Goal: Check status: Check status

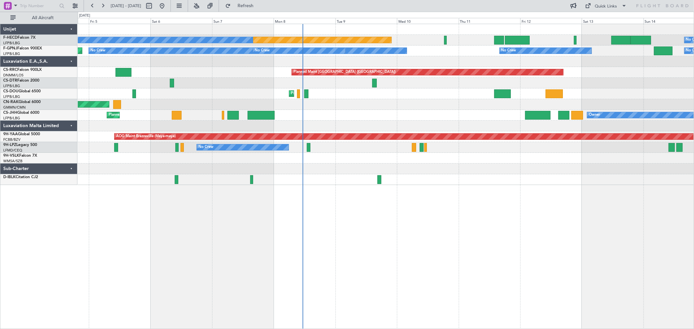
click at [297, 115] on div "Planned Maint Paris (Le Bourget) No Crew No Crew Planned Maint Paris (Le Bourge…" at bounding box center [386, 104] width 616 height 161
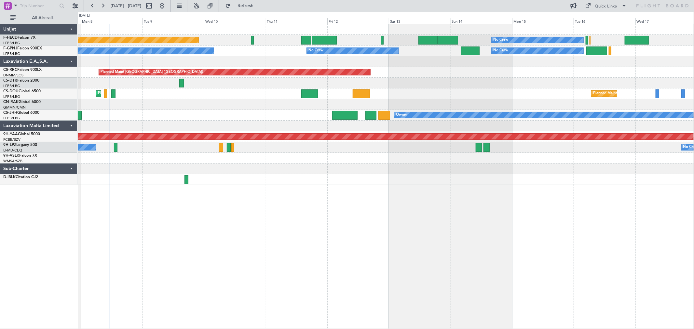
click at [414, 102] on div at bounding box center [386, 104] width 616 height 11
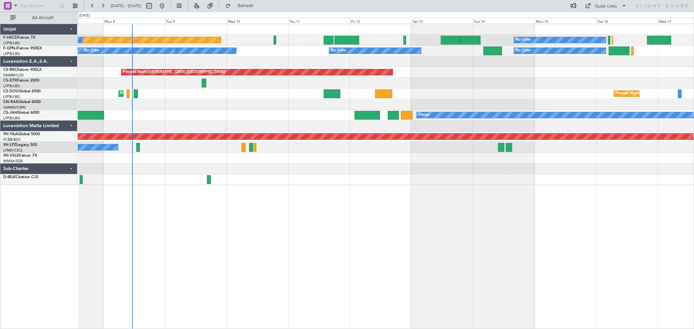
click at [299, 173] on div at bounding box center [386, 169] width 616 height 11
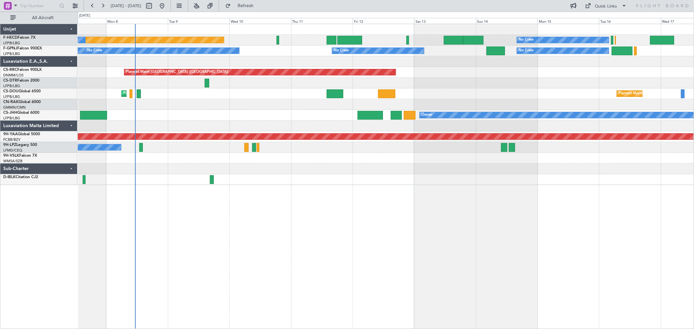
click at [326, 174] on div at bounding box center [386, 169] width 616 height 11
click at [319, 177] on div at bounding box center [386, 179] width 616 height 11
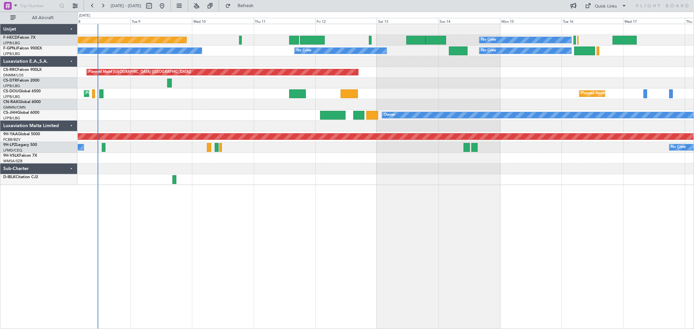
click at [280, 179] on div at bounding box center [386, 179] width 616 height 11
click at [262, 183] on div at bounding box center [386, 179] width 616 height 11
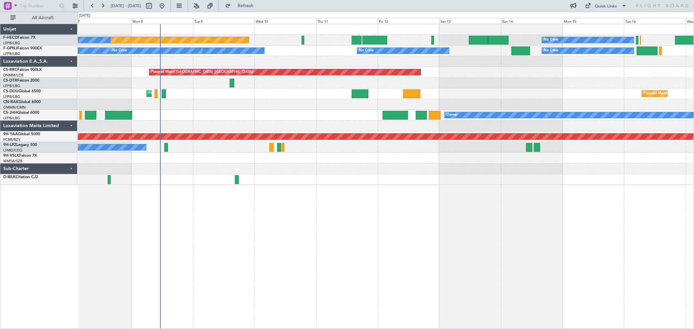
click at [339, 182] on div at bounding box center [386, 179] width 616 height 11
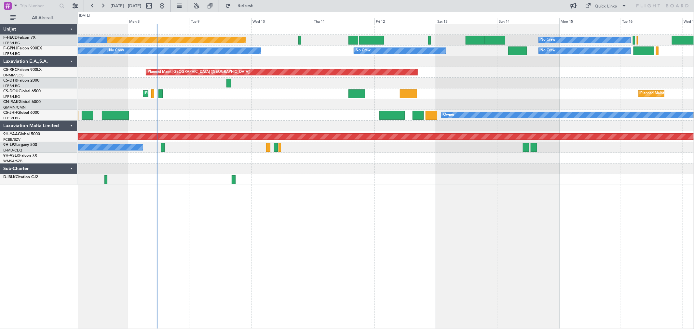
click at [313, 187] on div "No Crew Planned Maint Paris (Le Bourget) No Crew No Crew No Crew No Crew No Cre…" at bounding box center [386, 176] width 616 height 305
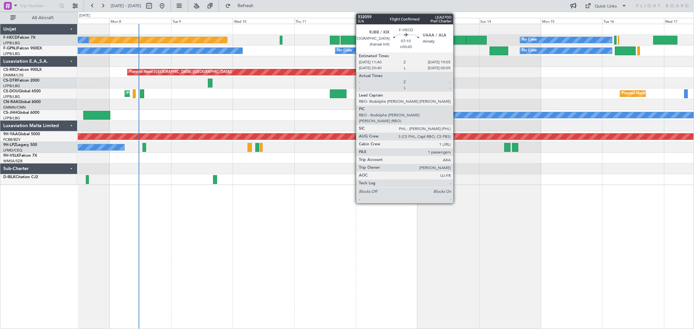
click at [456, 41] on div at bounding box center [456, 40] width 19 height 9
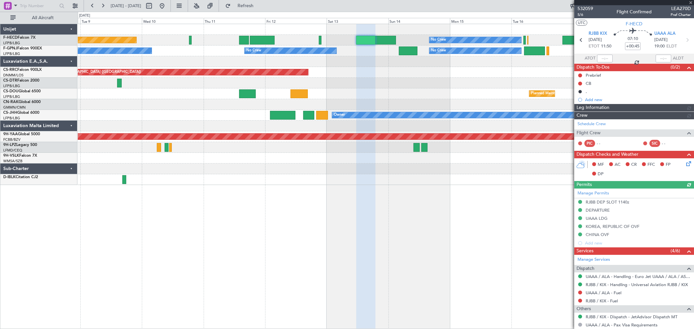
click at [390, 76] on div "Planned Maint [GEOGRAPHIC_DATA] ([GEOGRAPHIC_DATA])" at bounding box center [386, 72] width 616 height 11
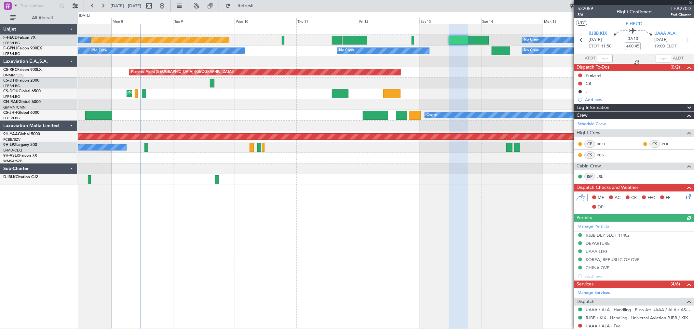
click at [467, 81] on div at bounding box center [386, 83] width 616 height 11
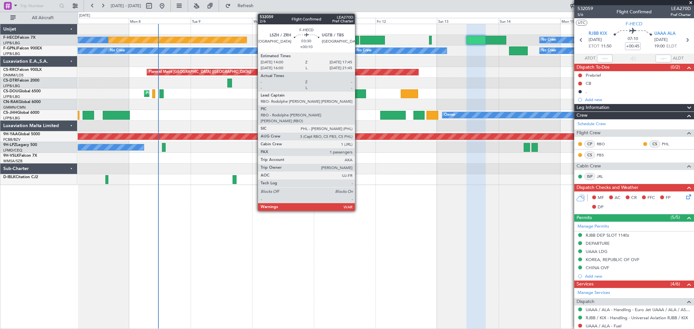
click at [358, 42] on div at bounding box center [354, 40] width 10 height 9
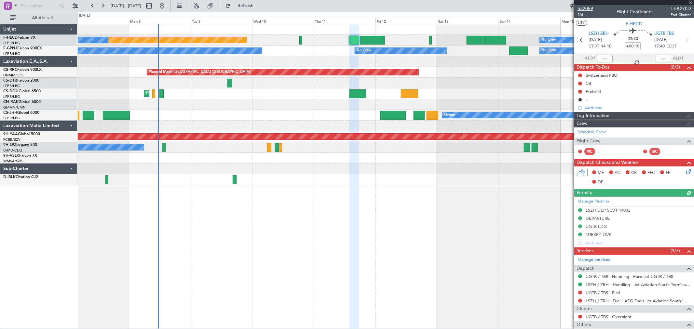
click at [589, 8] on span "532059" at bounding box center [585, 8] width 16 height 7
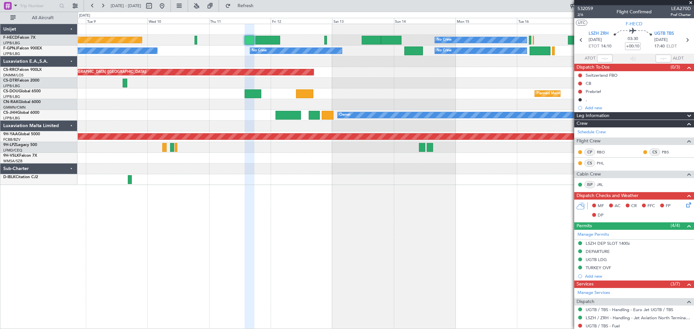
click at [319, 74] on div "Planned Maint Paris (Le Bourget) No Crew No Crew No Crew No Crew No Crew No Cre…" at bounding box center [386, 104] width 616 height 161
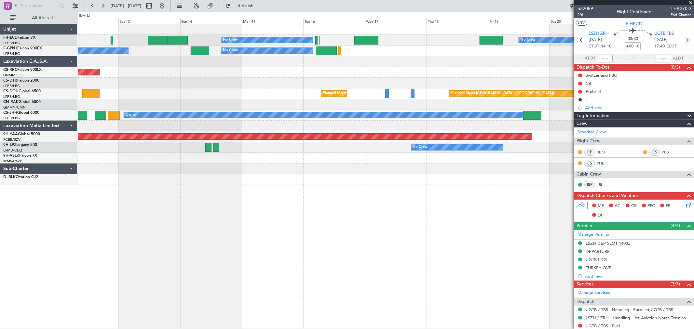
click at [480, 60] on div at bounding box center [386, 61] width 616 height 11
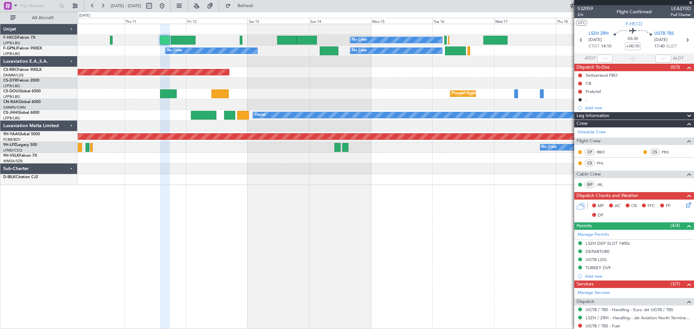
click at [441, 66] on div "No Crew No Crew Planned Maint Paris (Le Bourget) No Crew No Crew No Crew No Cre…" at bounding box center [386, 104] width 616 height 161
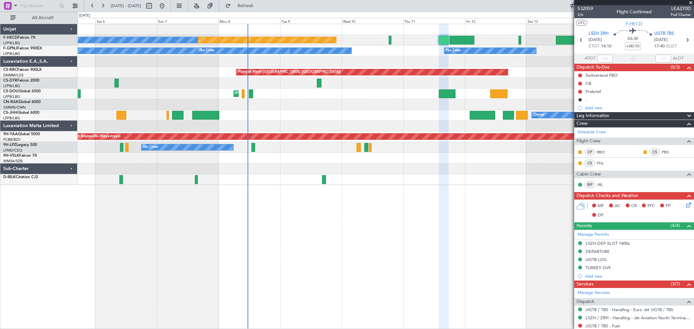
click at [421, 62] on div at bounding box center [386, 61] width 616 height 11
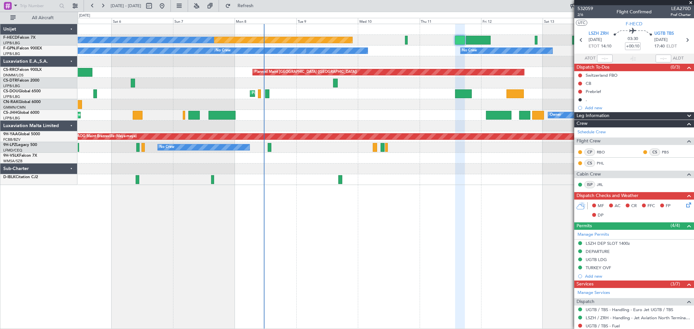
click at [323, 69] on div "No Crew Planned Maint Paris (Le Bourget) No Crew No Crew No Crew No Crew No Cre…" at bounding box center [386, 104] width 616 height 161
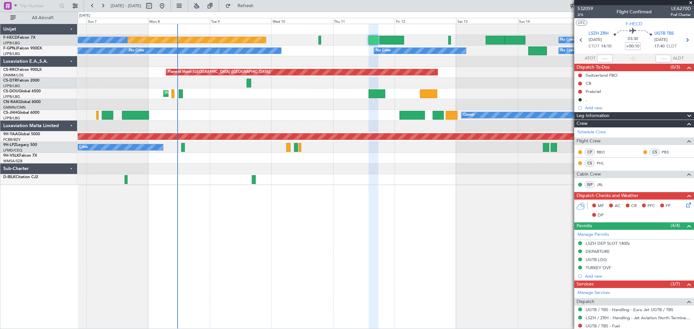
click at [333, 59] on div at bounding box center [386, 61] width 616 height 11
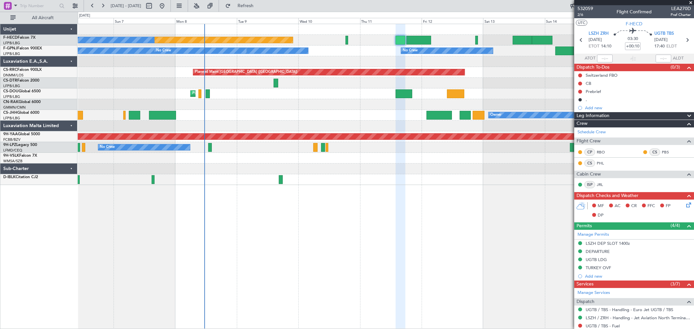
click at [384, 61] on div at bounding box center [386, 61] width 616 height 11
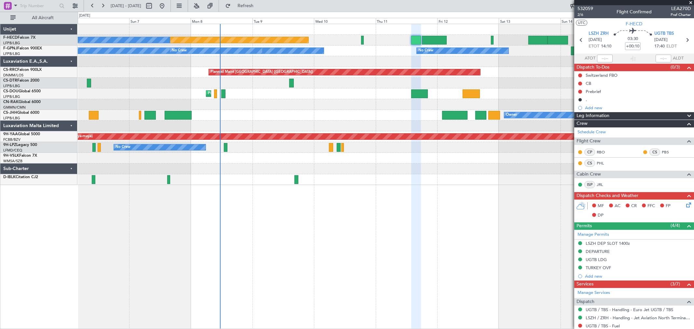
click at [321, 63] on div at bounding box center [386, 61] width 616 height 11
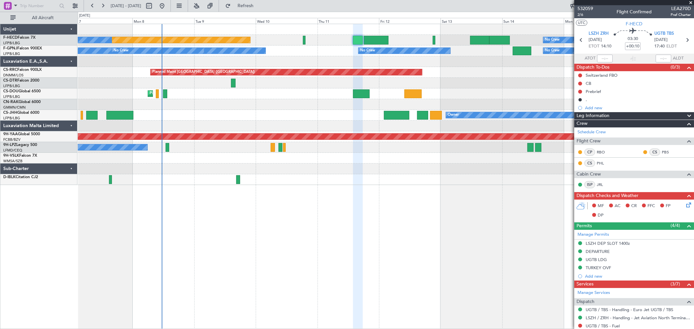
click at [230, 59] on div "No Crew Planned Maint Paris (Le Bourget) No Crew No Crew No Crew No Crew No Cre…" at bounding box center [386, 104] width 616 height 161
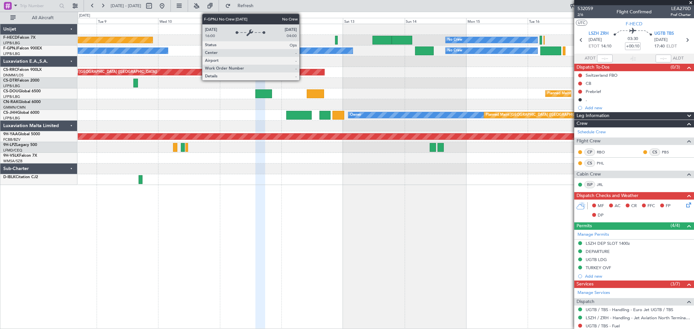
click at [265, 58] on div "No Crew Planned Maint Paris (Le Bourget) No Crew No Crew No Crew No Crew No Cre…" at bounding box center [386, 104] width 616 height 161
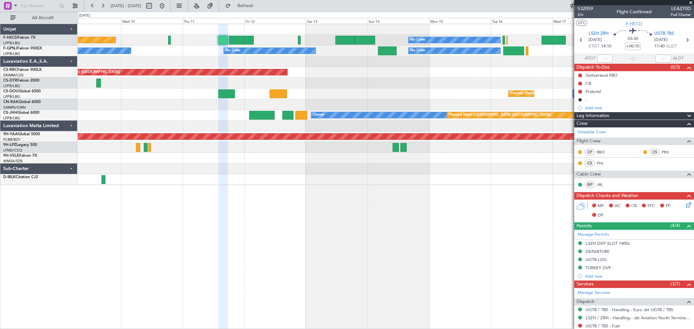
click at [310, 65] on div at bounding box center [386, 61] width 616 height 11
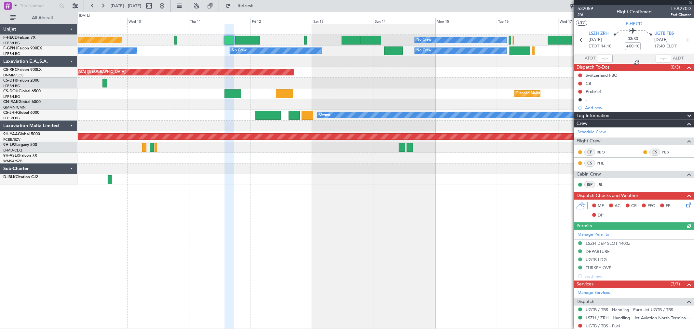
click at [452, 86] on div "No Crew Planned Maint Paris (Le Bourget) No Crew No Crew No Crew No Crew No Cre…" at bounding box center [386, 104] width 616 height 161
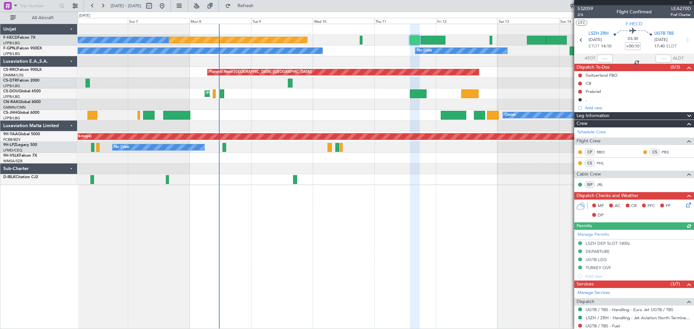
click at [331, 85] on div at bounding box center [386, 83] width 616 height 11
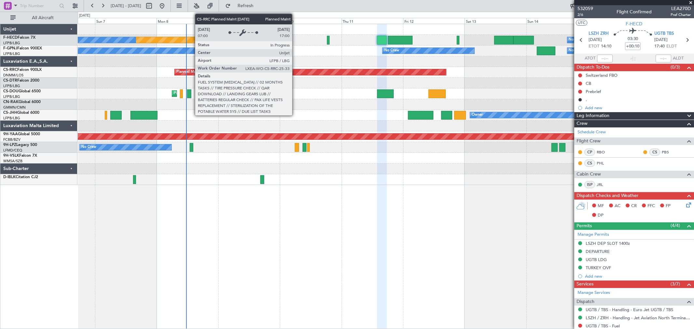
click at [229, 72] on div "Planned Maint [GEOGRAPHIC_DATA] ([GEOGRAPHIC_DATA])" at bounding box center [227, 72] width 102 height 10
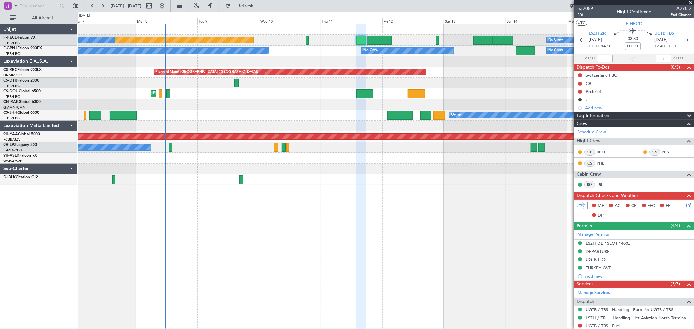
click at [192, 72] on div "Planned Maint [GEOGRAPHIC_DATA] ([GEOGRAPHIC_DATA])" at bounding box center [290, 72] width 272 height 6
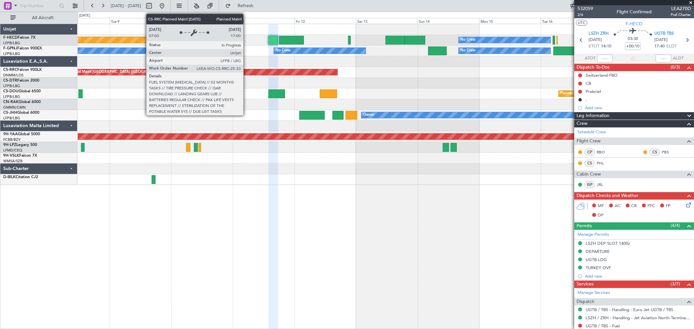
click at [163, 66] on div "Planned Maint Paris (Le Bourget) No Crew No Crew No Crew No Crew No Crew No Cre…" at bounding box center [386, 104] width 616 height 161
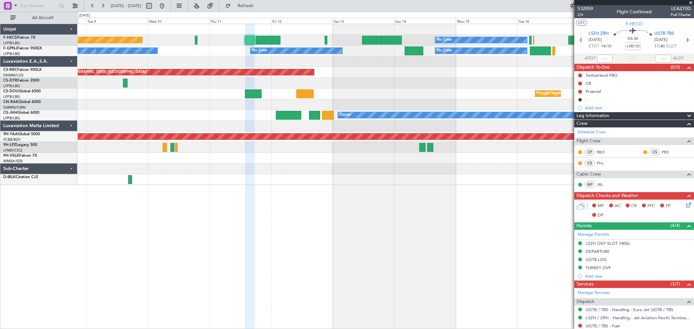
click at [307, 79] on div "Planned Maint Paris (Le Bourget) No Crew No Crew No Crew No Crew No Crew No Cre…" at bounding box center [386, 104] width 616 height 161
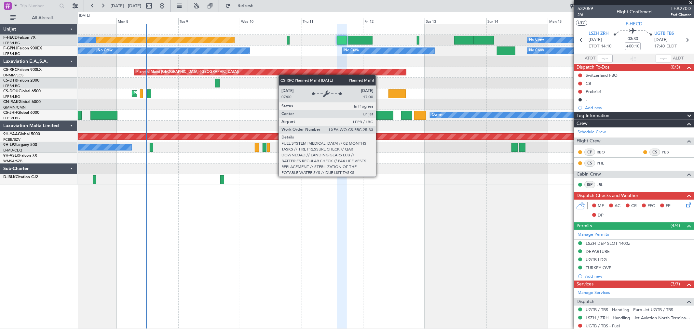
click at [318, 73] on div "Planned Maint Paris (Le Bourget) No Crew No Crew No Crew No Crew No Crew No Cre…" at bounding box center [386, 104] width 616 height 161
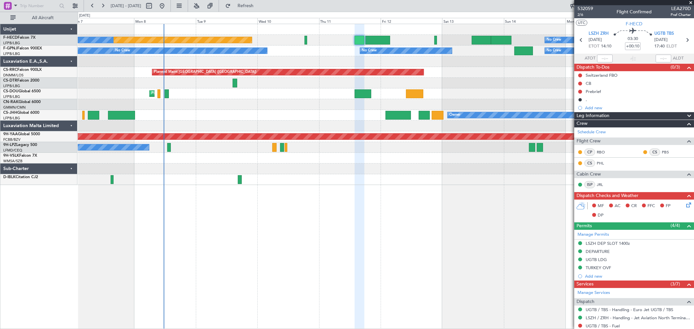
click at [261, 74] on div "Planned Maint [GEOGRAPHIC_DATA] ([GEOGRAPHIC_DATA])" at bounding box center [288, 72] width 272 height 6
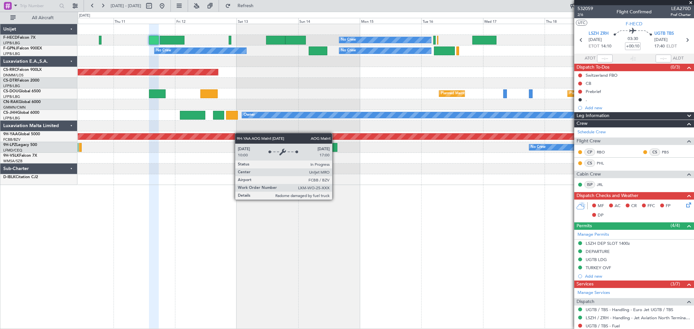
click at [231, 135] on div "No Crew No Crew Planned Maint Paris (Le Bourget) No Crew No Crew No Crew No Cre…" at bounding box center [386, 104] width 616 height 161
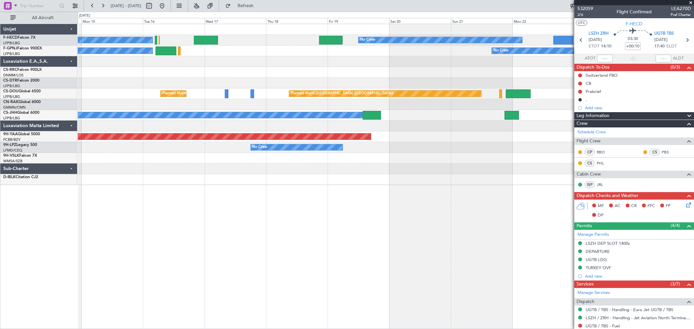
click at [166, 121] on div "No Crew No Crew No Crew No Crew No Crew No Crew Planned Maint Paris (Le Bourget…" at bounding box center [386, 104] width 616 height 161
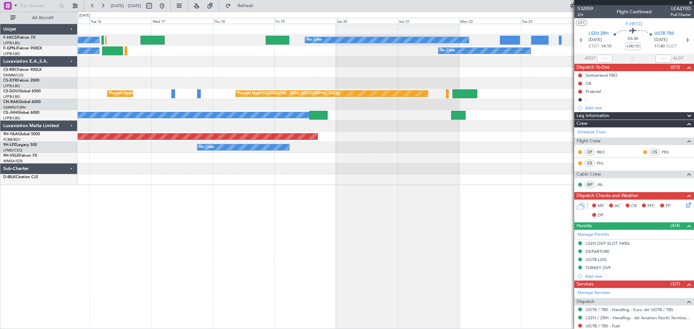
click at [226, 129] on div "No Crew No Crew No Crew No Crew No Crew Planned Maint Paris (Le Bourget) Planne…" at bounding box center [386, 104] width 616 height 161
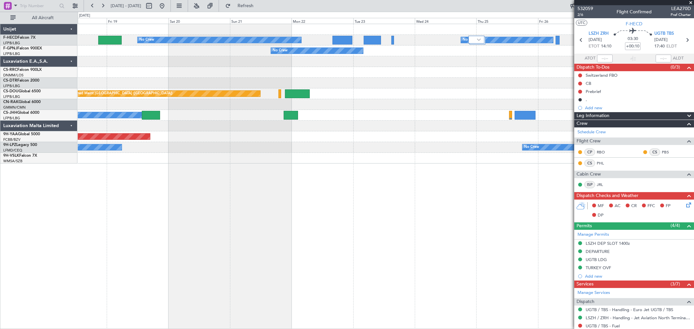
click at [187, 105] on div "No Crew No Crew No Crew No Crew No Crew Planned Maint Paris (Le Bourget) Planne…" at bounding box center [386, 94] width 616 height 140
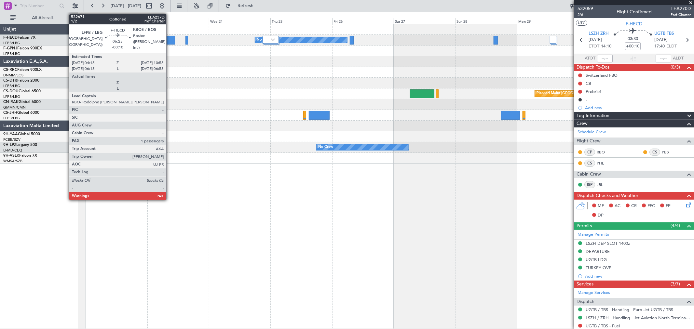
click at [170, 41] on div at bounding box center [166, 40] width 17 height 9
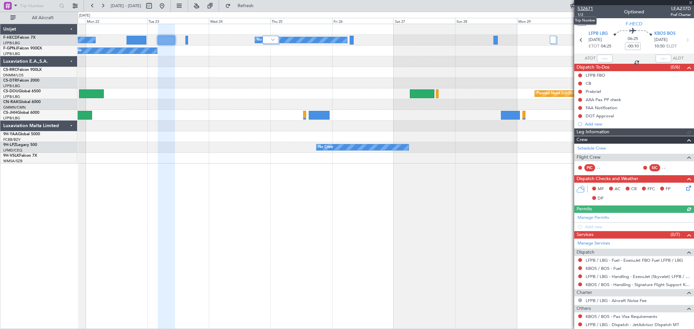
click at [591, 8] on span "532671" at bounding box center [585, 8] width 16 height 7
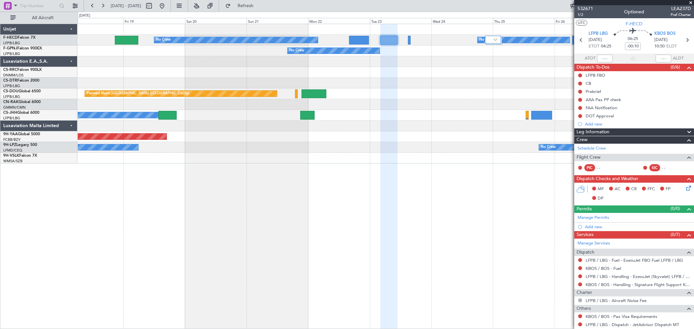
click at [483, 115] on div "No Crew No Crew No Crew No Crew No Crew Planned Maint Paris (Le Bourget) Planne…" at bounding box center [386, 94] width 616 height 140
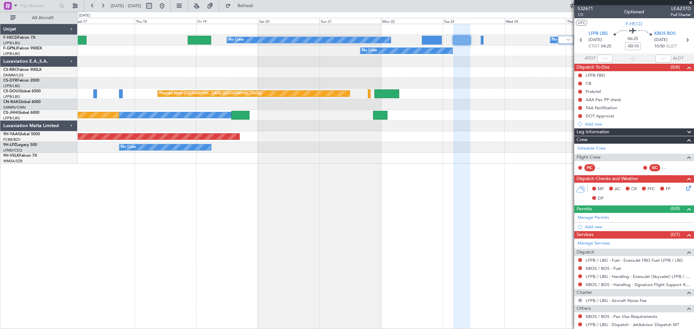
click at [477, 89] on div "No Crew No Crew No Crew No Crew No Crew Planned Maint Paris (Le Bourget) Planne…" at bounding box center [386, 94] width 616 height 140
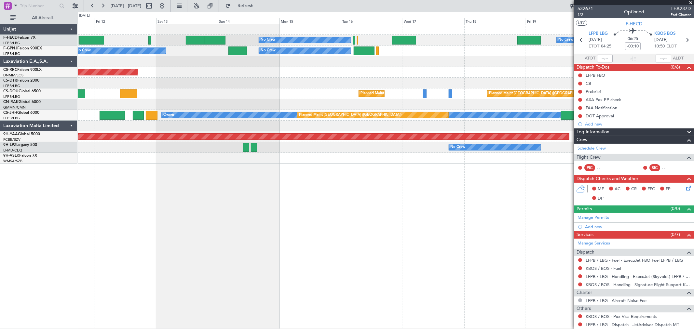
click at [405, 94] on div "No Crew No Crew Planned Maint Paris (Le Bourget) No Crew No Crew No Crew No Cre…" at bounding box center [386, 94] width 616 height 140
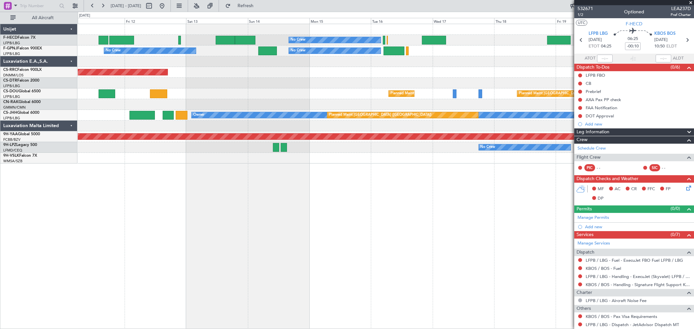
click at [301, 93] on div "Planned Maint Paris (Le Bourget) Planned Maint Paris (Le Bourget)" at bounding box center [386, 93] width 616 height 11
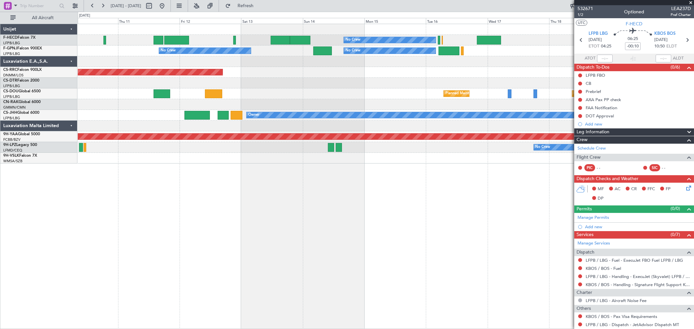
click at [54, 102] on div "CN-RAK Global 6000" at bounding box center [40, 102] width 74 height 6
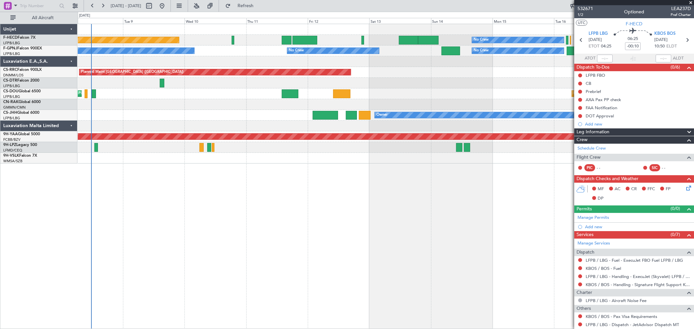
click at [355, 86] on div at bounding box center [386, 83] width 616 height 11
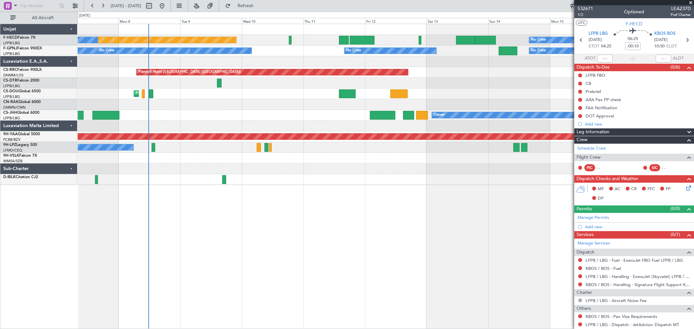
click at [210, 86] on div at bounding box center [386, 83] width 616 height 11
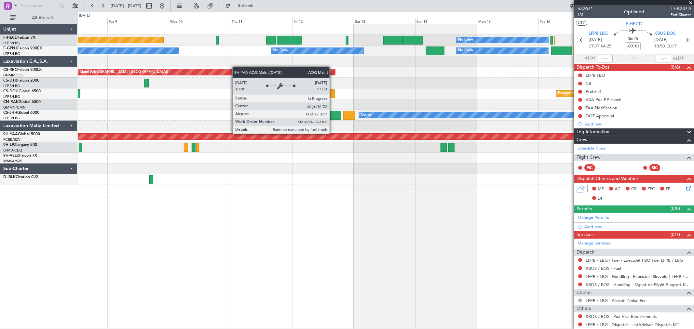
click at [20, 134] on div "No Crew Planned Maint Paris (Le Bourget) No Crew No Crew No Crew No Crew No Cre…" at bounding box center [347, 171] width 694 height 318
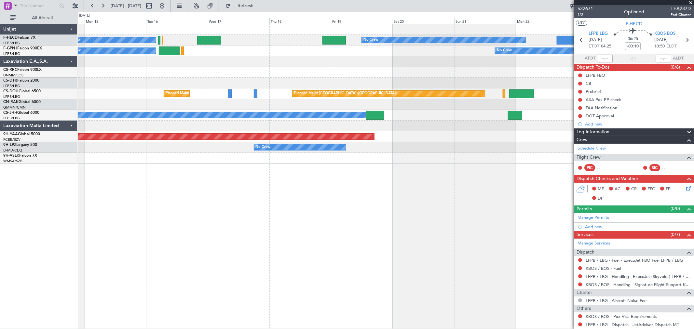
click at [221, 77] on div "No Crew No Crew No Crew No Crew No Crew No Crew Planned Maint Paris (Le Bourget…" at bounding box center [386, 94] width 616 height 140
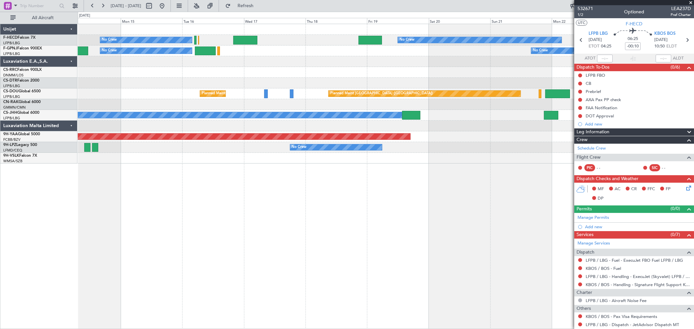
click at [417, 64] on div "No Crew No Crew No Crew No Crew No Crew No Crew Planned Maint Paris (Le Bourget…" at bounding box center [386, 94] width 616 height 140
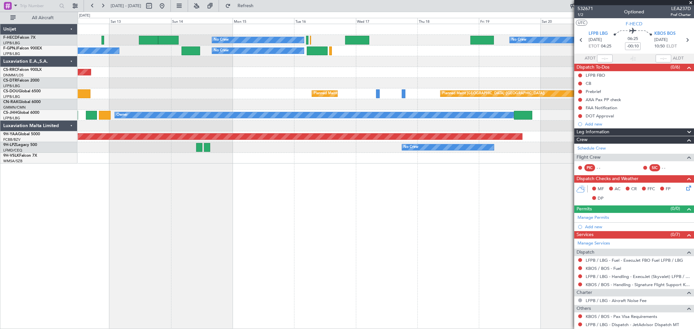
click at [397, 70] on div "No Crew No Crew No Crew No Crew No Crew No Crew No Crew Planned Maint Paris (Le…" at bounding box center [386, 94] width 616 height 140
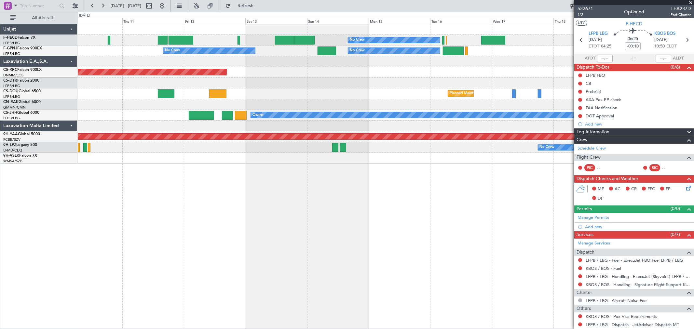
click at [431, 88] on div "Planned Maint Paris (Le Bourget) Planned Maint Paris (Le Bourget) Planned Maint…" at bounding box center [386, 93] width 616 height 11
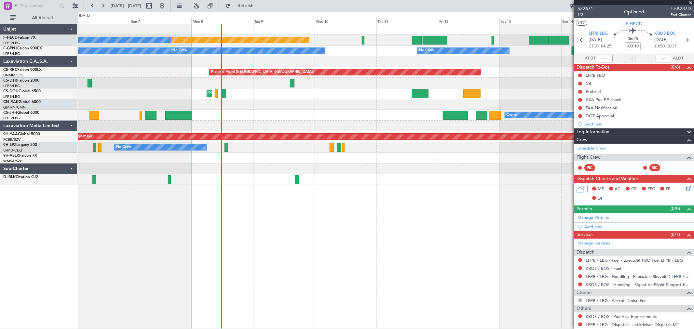
click at [170, 51] on div "No Crew No Crew No Crew No Crew Planned Maint Paris (Le Bourget)" at bounding box center [386, 51] width 616 height 11
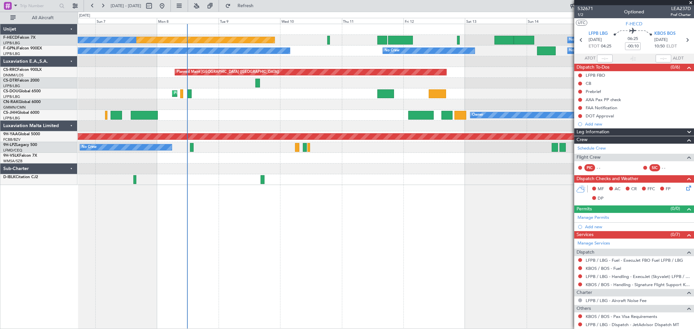
click at [144, 93] on div "Planned Maint Paris (Le Bourget) No Crew No Crew No Crew No Crew No Crew No Cre…" at bounding box center [386, 104] width 616 height 161
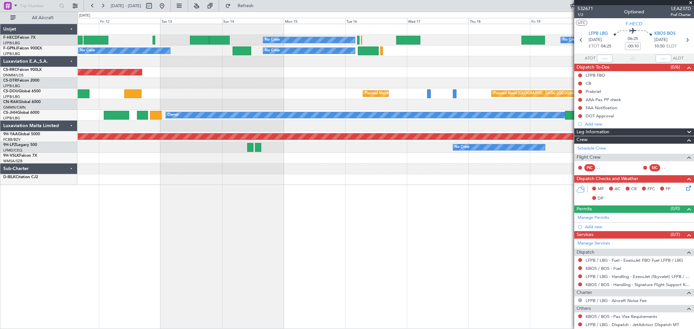
click at [251, 95] on div "No Crew No Crew Planned Maint Paris (Le Bourget) No Crew No Crew No Crew No Cre…" at bounding box center [386, 104] width 616 height 161
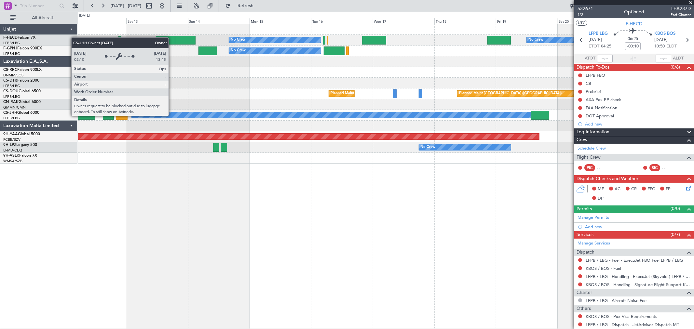
click at [496, 115] on div "Owner" at bounding box center [331, 115] width 399 height 6
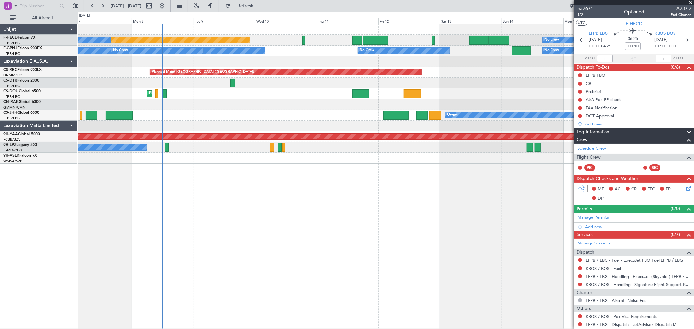
click at [293, 115] on div "Planned Maint Paris (Le Bourget) Owner Planned Maint Paris (Le Bourget)" at bounding box center [386, 115] width 616 height 11
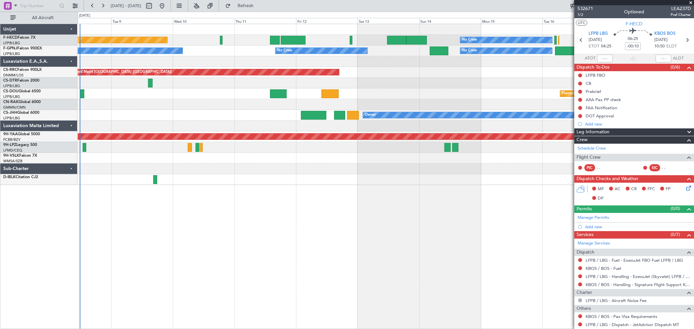
click at [97, 124] on div "No Crew Planned Maint Paris (Le Bourget) No Crew No Crew No Crew No Crew No Cre…" at bounding box center [386, 104] width 616 height 161
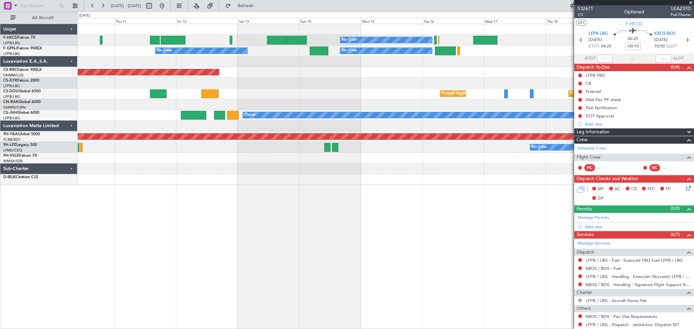
click at [224, 100] on div "No Crew No Crew Planned Maint Paris (Le Bourget) No Crew No Crew No Crew No Cre…" at bounding box center [386, 104] width 616 height 161
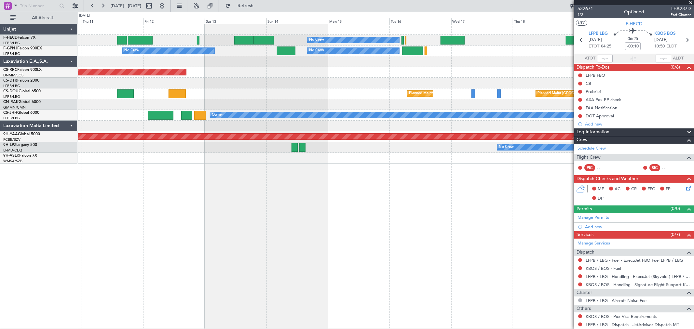
click at [339, 132] on div "No Crew No Crew Planned Maint Paris (Le Bourget) No Crew No Crew No Crew No Cre…" at bounding box center [386, 94] width 616 height 140
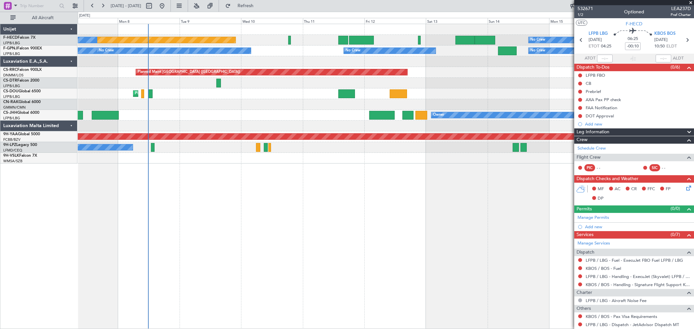
click at [282, 149] on div "No Crew No Crew" at bounding box center [386, 147] width 616 height 11
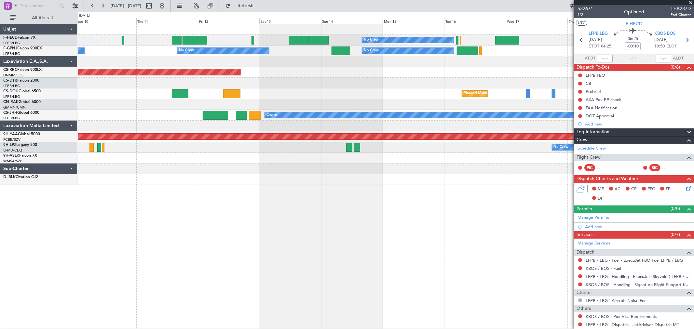
click at [195, 145] on div "No Crew No Crew Planned Maint Paris (Le Bourget) No Crew No Crew No Crew No Cre…" at bounding box center [386, 104] width 616 height 161
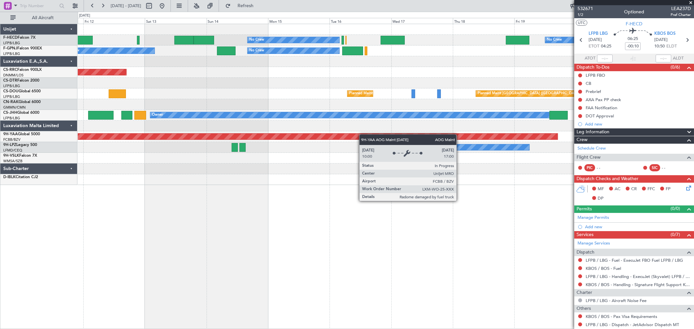
click at [278, 126] on div at bounding box center [386, 126] width 616 height 11
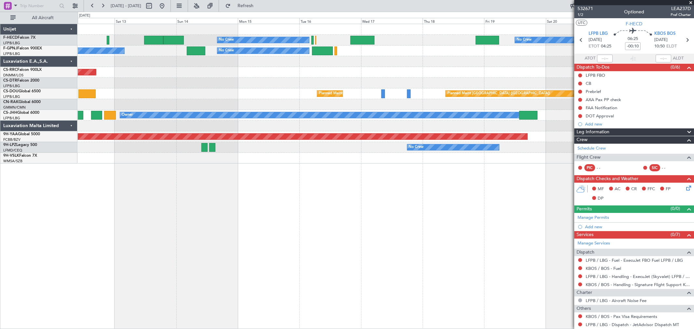
click at [324, 173] on div "No Crew No Crew No Crew Planned Maint Paris (Le Bourget) No Crew No Crew No Cre…" at bounding box center [386, 176] width 616 height 305
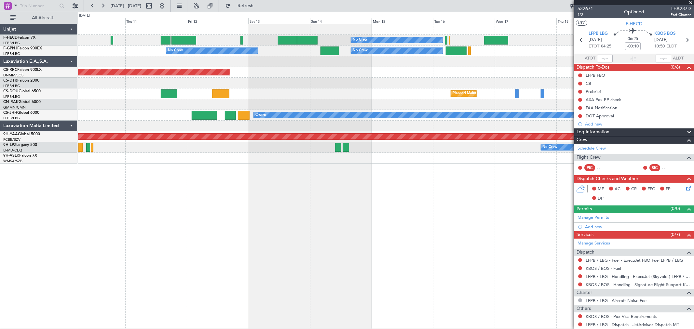
click at [399, 153] on div "No Crew No Crew Planned Maint Paris (Le Bourget) No Crew No Crew No Crew No Cre…" at bounding box center [386, 176] width 616 height 305
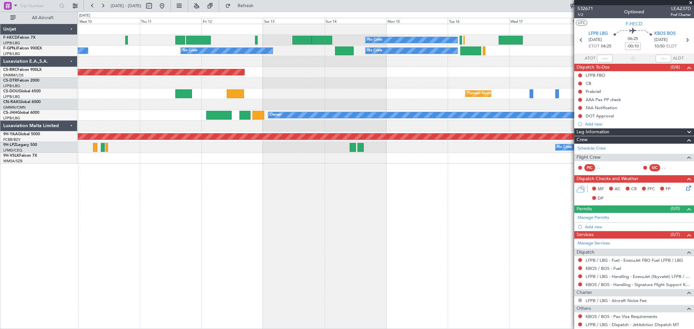
click at [344, 131] on div "No Crew No Crew Planned Maint Paris (Le Bourget) No Crew No Crew No Crew No Cre…" at bounding box center [386, 94] width 616 height 140
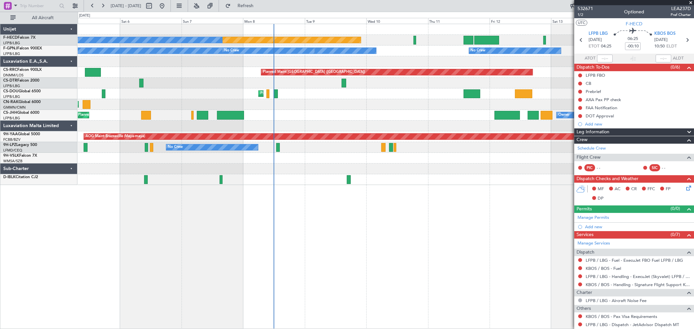
click at [512, 71] on div "No Crew Planned Maint Paris (Le Bourget) No Crew No Crew No Crew No Crew No Cre…" at bounding box center [386, 104] width 616 height 161
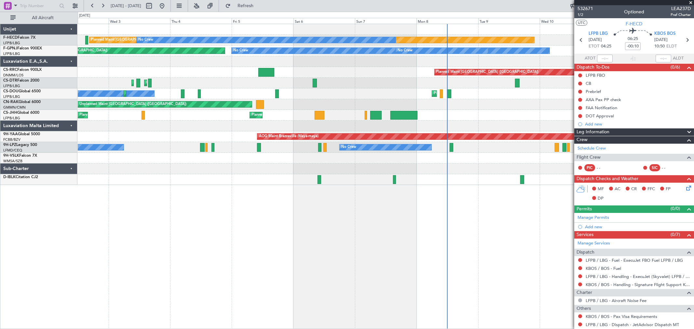
click at [488, 43] on div "Planned Maint Paris (Le Bourget) No Crew No Crew No Crew No Crew No Crew No Cre…" at bounding box center [386, 104] width 616 height 161
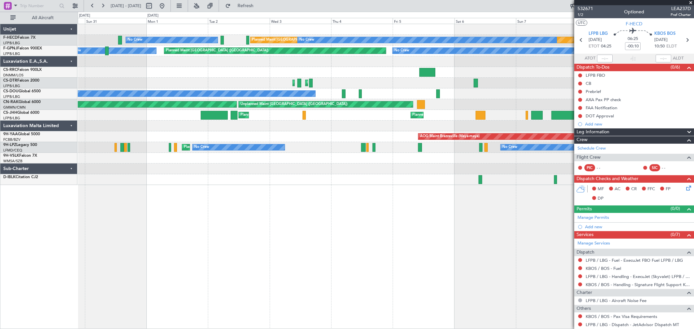
click at [375, 59] on div at bounding box center [386, 61] width 616 height 11
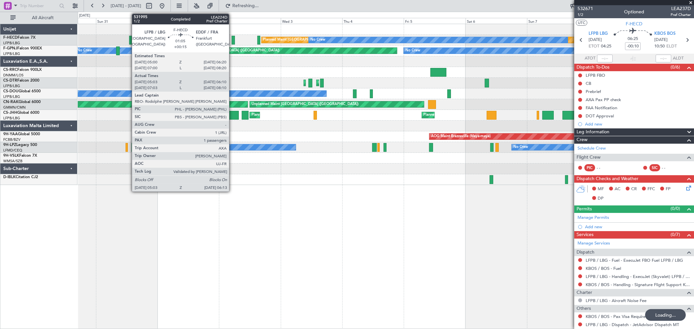
click at [232, 38] on div at bounding box center [233, 40] width 3 height 9
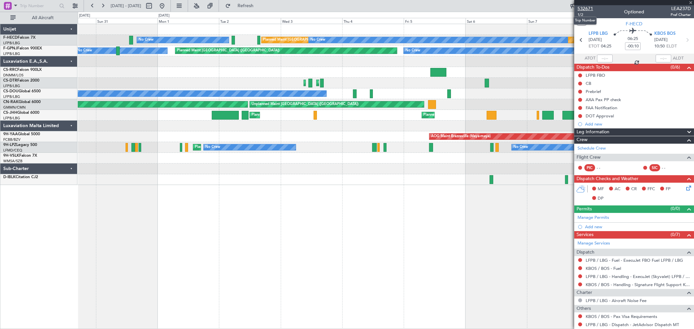
click at [590, 6] on span "532671" at bounding box center [585, 8] width 16 height 7
type input "+00:15"
type input "05:13"
type input "06:05"
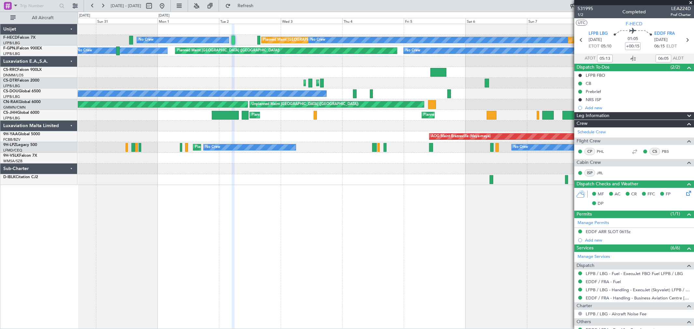
click at [584, 104] on fb-app "30 Aug 2025 - 09 Sep 2025 Refresh Quick Links All Aircraft Planned Maint Paris …" at bounding box center [347, 167] width 694 height 324
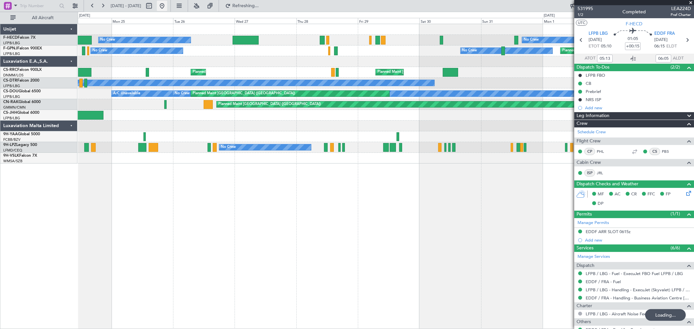
click at [167, 4] on button at bounding box center [162, 6] width 10 height 10
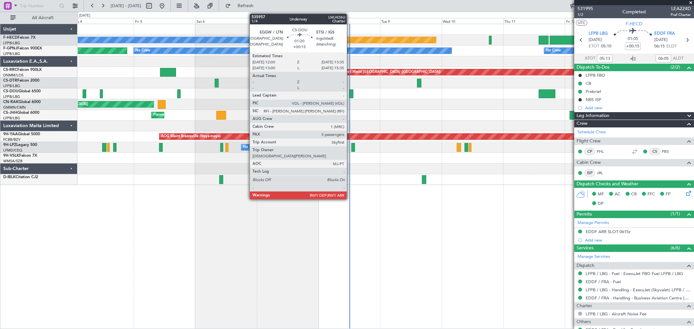
click at [350, 95] on div at bounding box center [351, 93] width 4 height 9
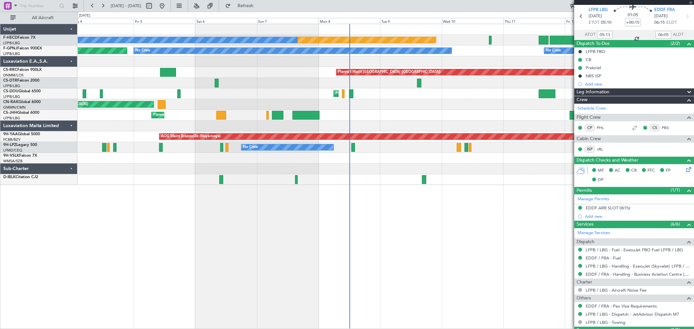
scroll to position [54, 0]
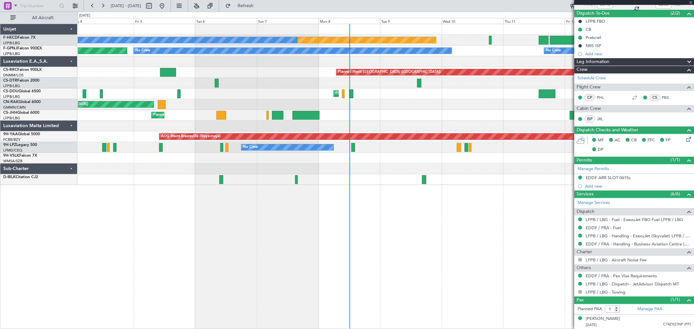
type input "5"
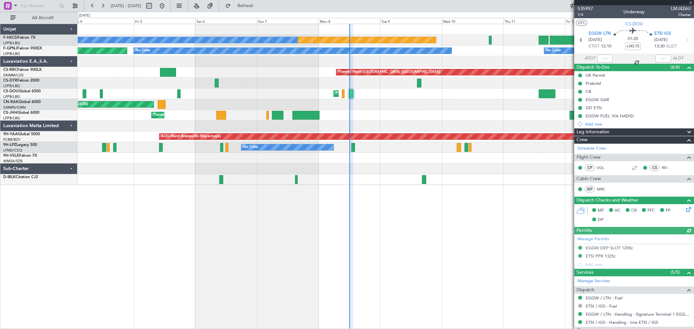
scroll to position [129, 0]
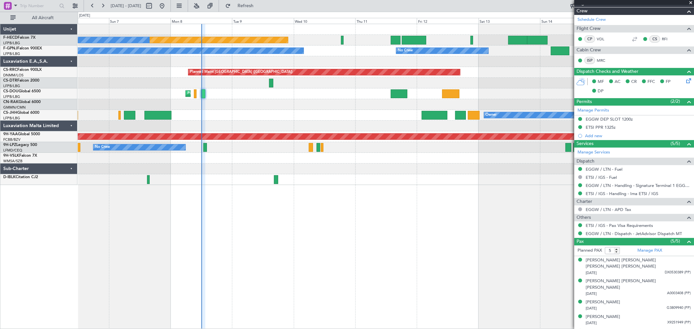
click at [141, 133] on div "Planned Maint Paris (Le Bourget) No Crew No Crew No Crew No Crew No Crew No Cre…" at bounding box center [386, 104] width 616 height 161
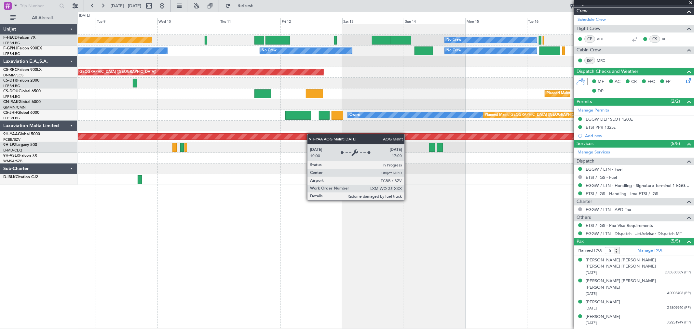
click at [270, 135] on div "Planned Maint Paris (Le Bourget) No Crew No Crew No Crew No Crew No Crew No Cre…" at bounding box center [386, 104] width 616 height 161
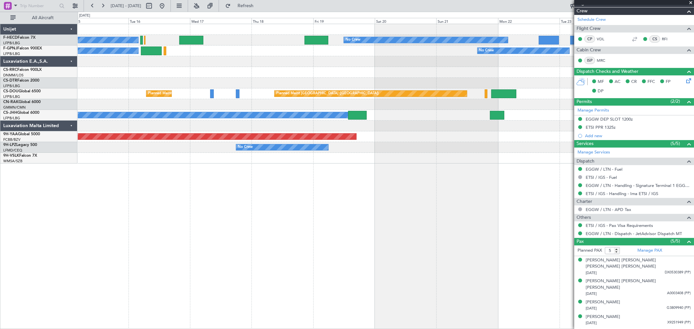
click at [180, 101] on div at bounding box center [386, 104] width 616 height 11
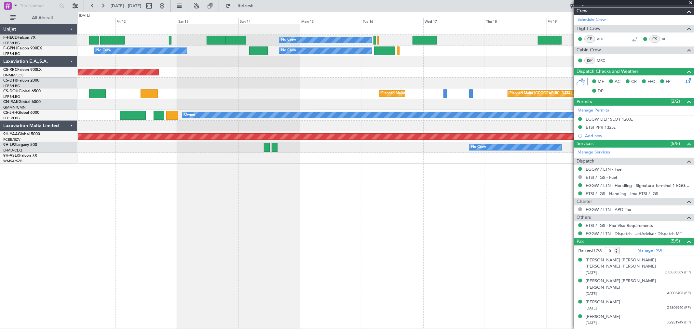
click at [470, 96] on div "No Crew No Crew Planned Maint Paris (Le Bourget) No Crew No Crew No Crew No Cre…" at bounding box center [386, 94] width 616 height 140
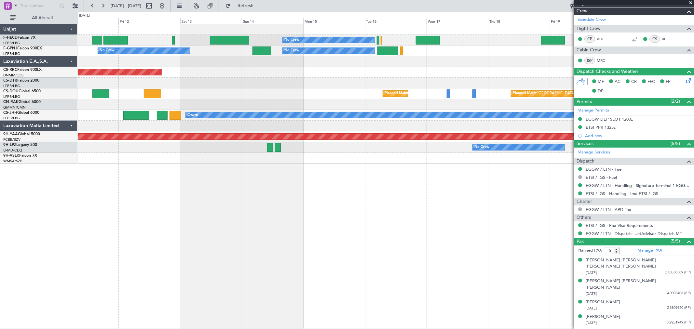
click at [532, 116] on div "No Crew No Crew Planned Maint Paris (Le Bourget) No Crew No Crew No Crew No Cre…" at bounding box center [386, 94] width 616 height 140
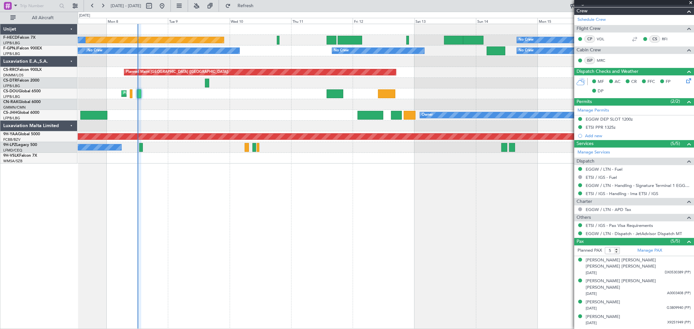
click at [342, 106] on div "No Crew Planned Maint Paris (Le Bourget) No Crew No Crew No Crew No Crew No Cre…" at bounding box center [386, 94] width 616 height 140
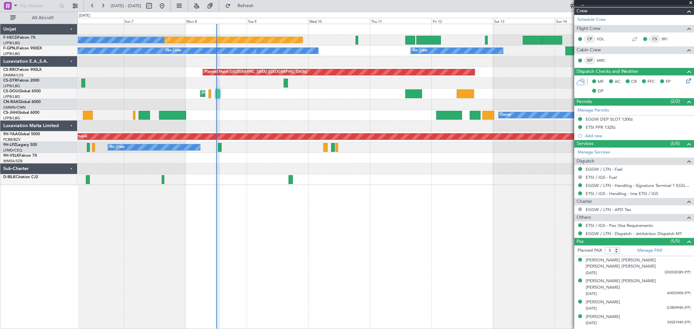
click at [184, 156] on div "No Crew Planned Maint Paris (Le Bourget) No Crew No Crew No Crew No Crew No Cre…" at bounding box center [386, 104] width 616 height 161
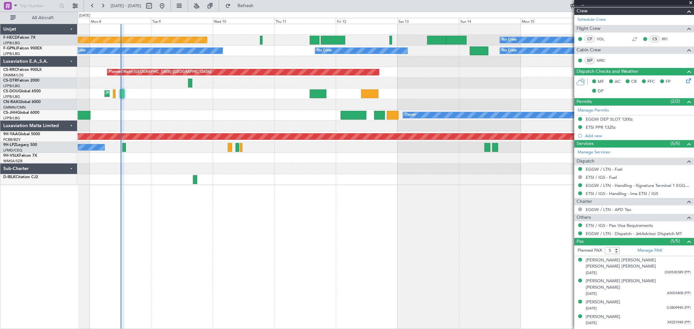
click at [243, 166] on div at bounding box center [386, 169] width 616 height 11
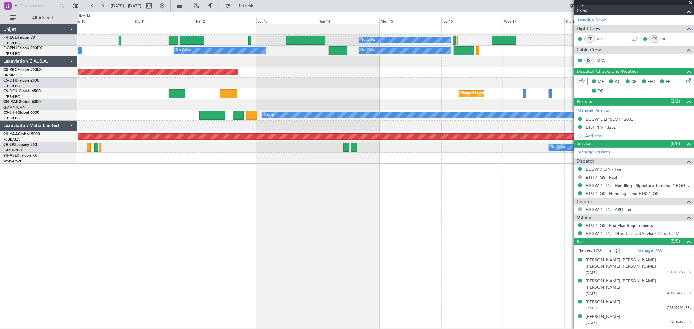
click at [313, 75] on div "No Crew No Crew Planned Maint Paris (Le Bourget) No Crew No Crew No Crew No Cre…" at bounding box center [386, 94] width 616 height 140
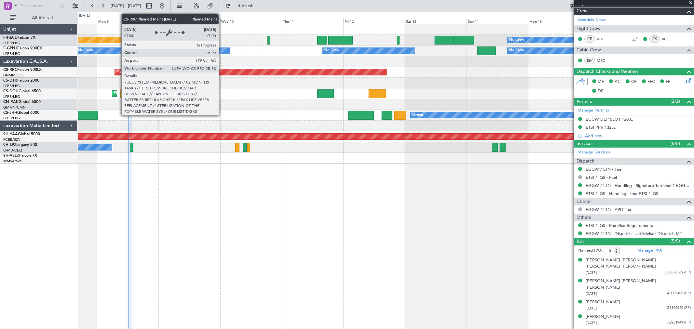
click at [267, 66] on div "No Crew Planned Maint Paris (Le Bourget) No Crew No Crew No Crew No Crew No Cre…" at bounding box center [386, 94] width 616 height 140
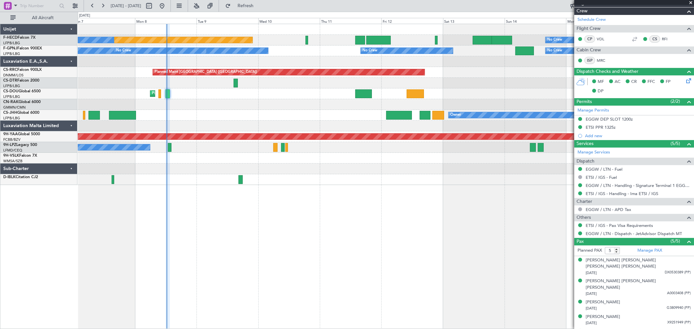
click at [308, 122] on div at bounding box center [386, 126] width 616 height 11
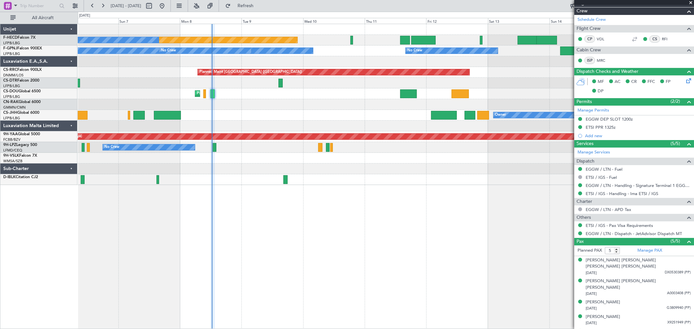
click at [226, 104] on div "Planned Maint Paris (Le Bourget) No Crew No Crew No Crew No Crew No Crew No Cre…" at bounding box center [386, 104] width 616 height 161
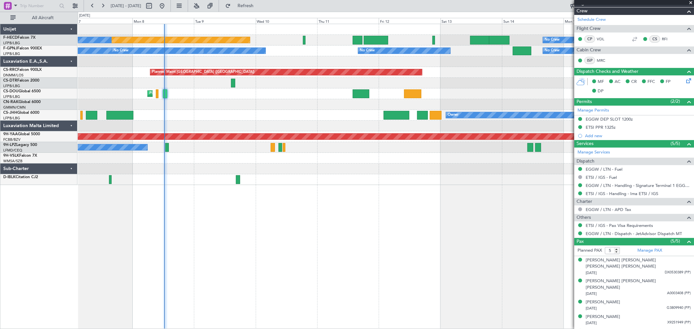
click at [237, 160] on div "Planned Maint Paris (Le Bourget) No Crew No Crew No Crew No Crew No Crew No Cre…" at bounding box center [386, 104] width 616 height 161
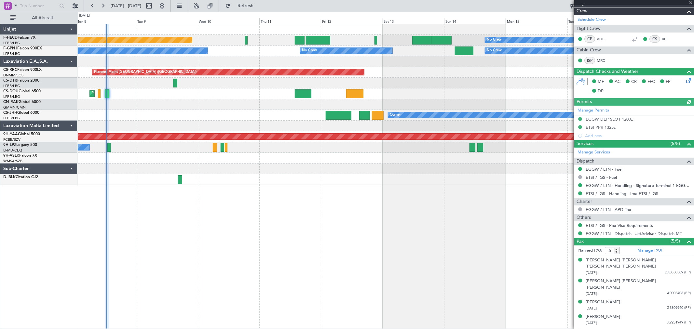
click at [307, 169] on div "Planned Maint Paris (Le Bourget) No Crew No Crew No Crew No Crew No Crew No Cre…" at bounding box center [386, 104] width 616 height 161
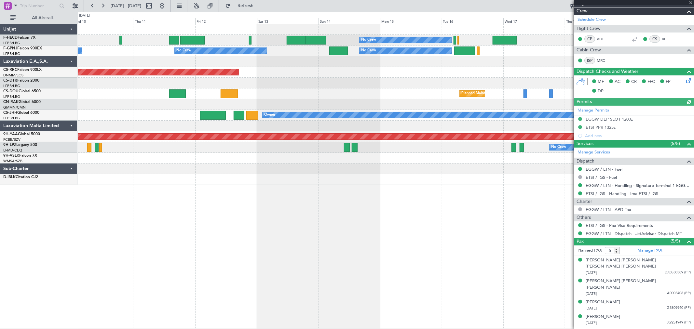
click at [205, 167] on div "No Crew No Crew Planned Maint Paris (Le Bourget) No Crew No Crew No Crew No Cre…" at bounding box center [386, 104] width 616 height 161
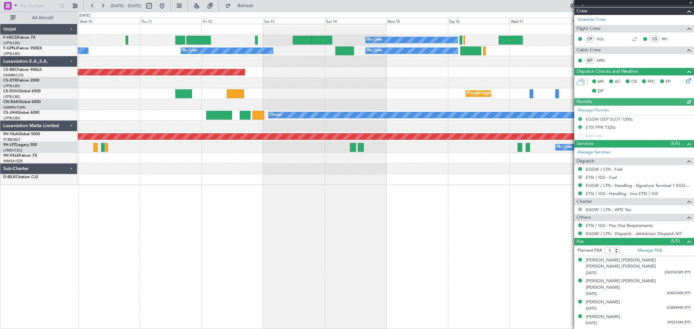
click at [313, 151] on div "No Crew No Crew Planned Maint Paris (Le Bourget) No Crew No Crew No Crew No Cre…" at bounding box center [386, 104] width 616 height 161
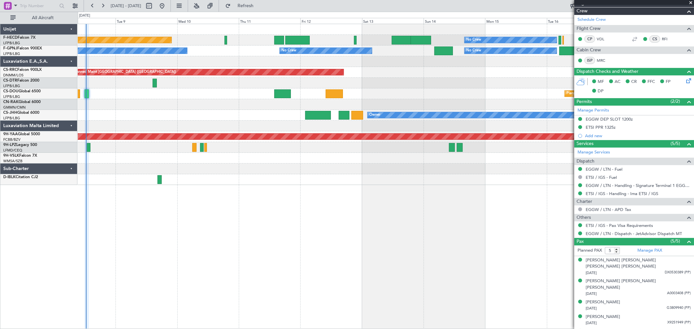
click at [28, 158] on div "No Crew Planned Maint Paris (Le Bourget) No Crew No Crew No Crew No Crew No Cre…" at bounding box center [347, 171] width 694 height 318
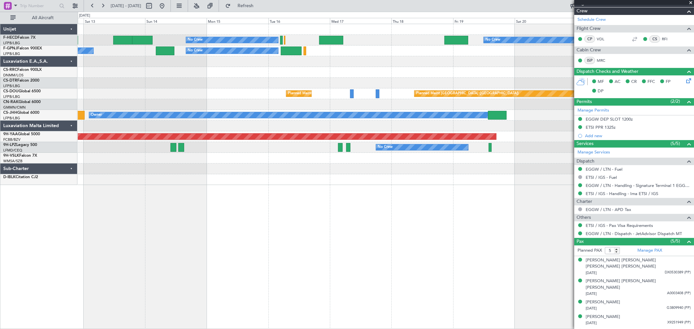
click at [203, 170] on div "No Crew No Crew No Crew No Crew No Crew No Crew Planned Maint Paris (Le Bourget…" at bounding box center [386, 104] width 616 height 161
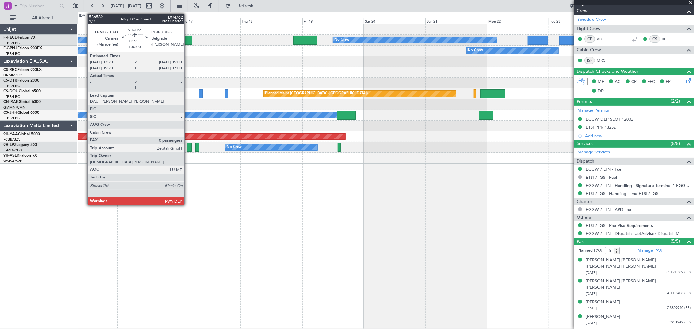
click at [188, 148] on div at bounding box center [189, 147] width 5 height 9
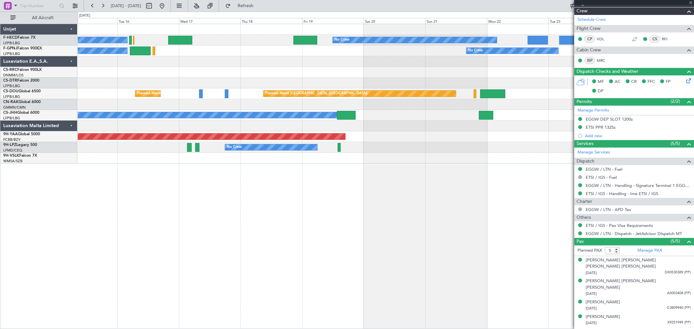
type input "0"
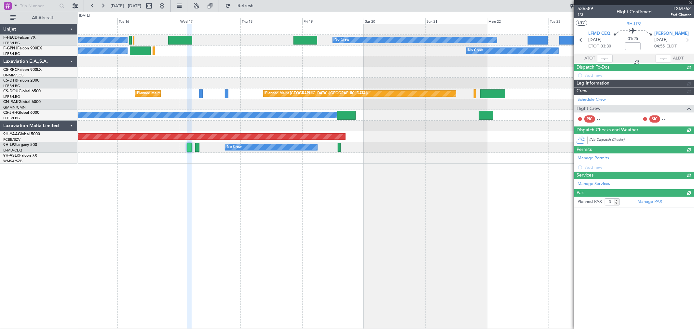
scroll to position [0, 0]
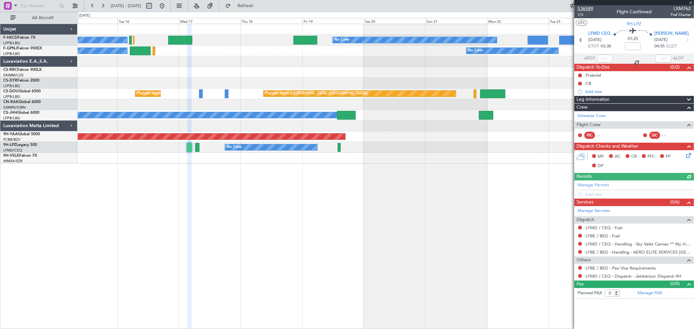
click at [590, 5] on span "536589" at bounding box center [585, 8] width 16 height 7
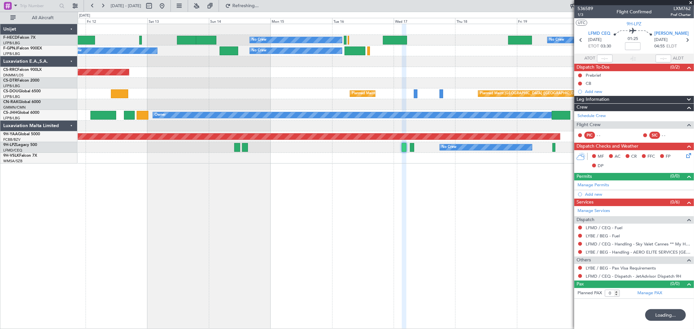
click at [410, 59] on div "No Crew No Crew Planned Maint Paris (Le Bourget) No Crew No Crew No Crew No Cre…" at bounding box center [386, 94] width 616 height 140
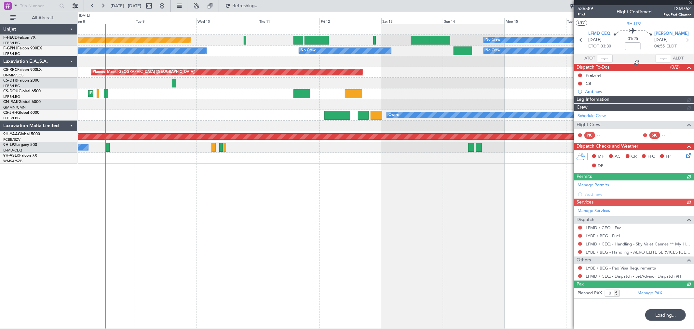
click at [407, 62] on div "No Crew Planned Maint Paris (Le Bourget) No Crew No Crew No Crew No Crew No Cre…" at bounding box center [386, 94] width 616 height 140
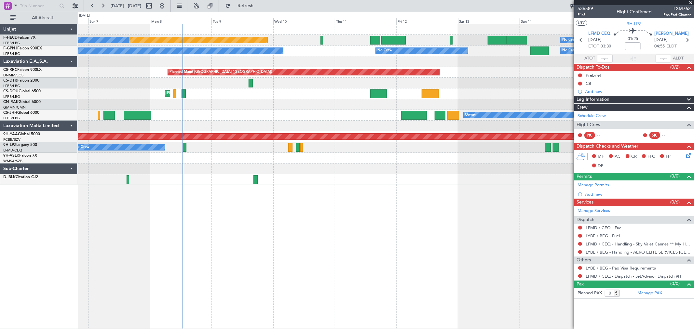
click at [226, 84] on div "Planned Maint Paris (Le Bourget) No Crew No Crew No Crew No Crew No Crew No Cre…" at bounding box center [386, 104] width 616 height 161
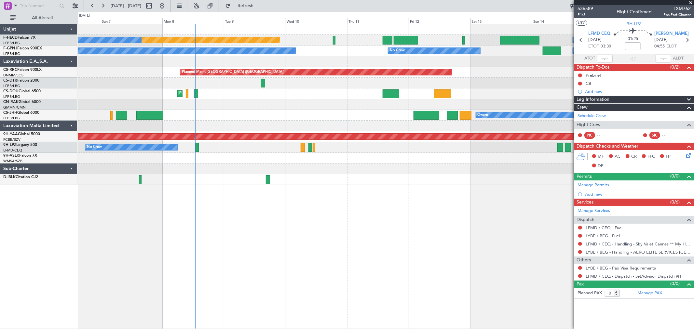
click at [229, 82] on div at bounding box center [386, 83] width 616 height 11
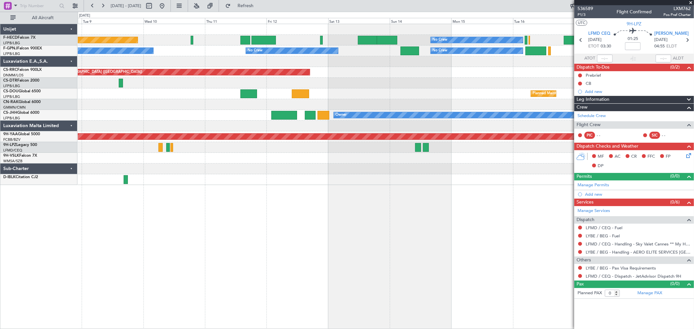
click at [186, 147] on div "Planned Maint Paris (Le Bourget) No Crew No Crew No Crew No Crew No Crew No Cre…" at bounding box center [386, 104] width 616 height 161
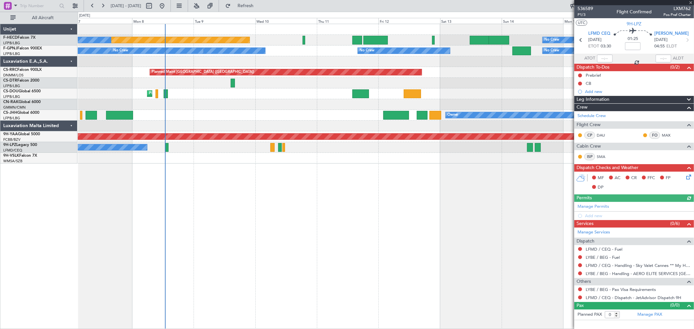
click at [318, 109] on div "Unplanned Maint [GEOGRAPHIC_DATA] ([GEOGRAPHIC_DATA])" at bounding box center [386, 104] width 616 height 11
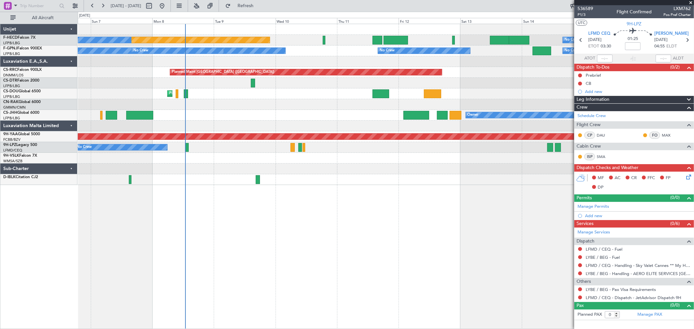
click at [95, 144] on div "No Crew Planned Maint Paris (Le Bourget) No Crew No Crew No Crew No Crew No Cre…" at bounding box center [386, 104] width 616 height 161
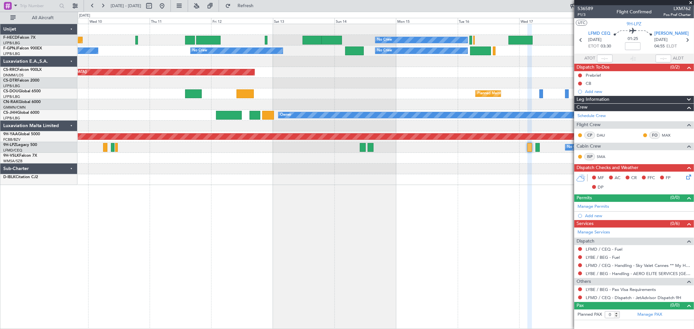
click at [193, 170] on div "No Crew Planned Maint Paris (Le Bourget) No Crew No Crew No Crew No Crew No Cre…" at bounding box center [386, 104] width 616 height 161
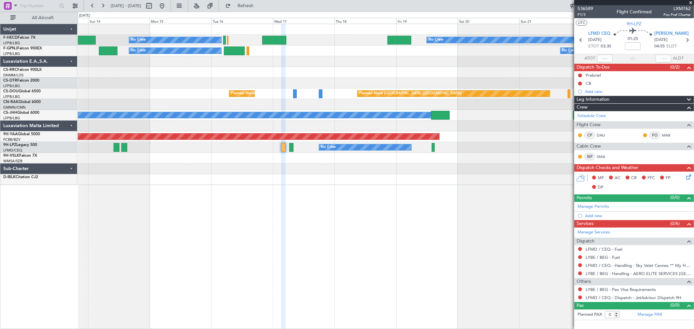
click at [201, 171] on div "No Crew No Crew No Crew No Crew No Crew No Crew Planned Maint Paris (Le Bourget…" at bounding box center [386, 104] width 616 height 161
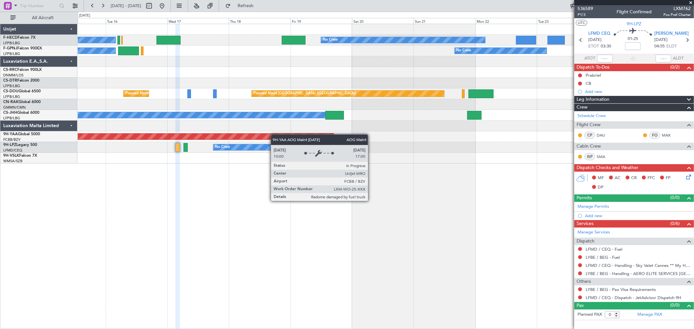
click at [268, 136] on div "No Crew No Crew No Crew No Crew No Crew No Crew Planned Maint Paris (Le Bourget…" at bounding box center [386, 94] width 616 height 140
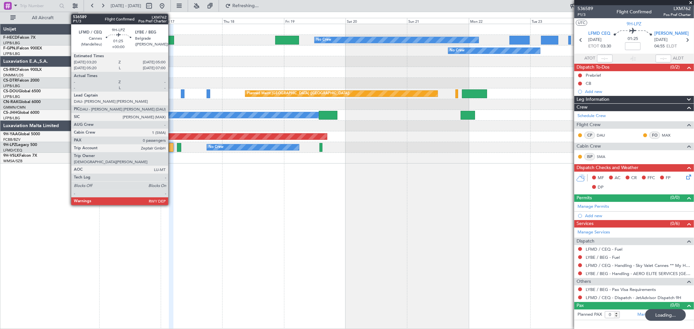
click at [171, 148] on div at bounding box center [171, 147] width 5 height 9
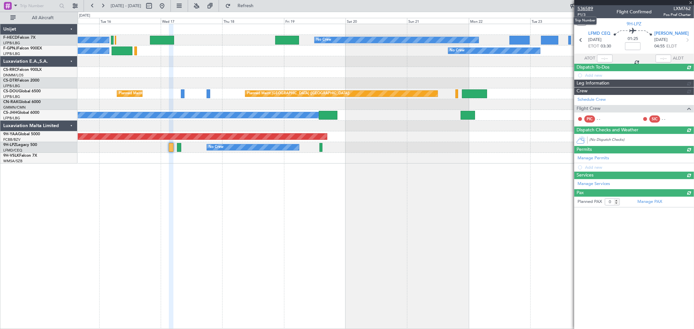
click at [585, 8] on span "536589" at bounding box center [585, 8] width 16 height 7
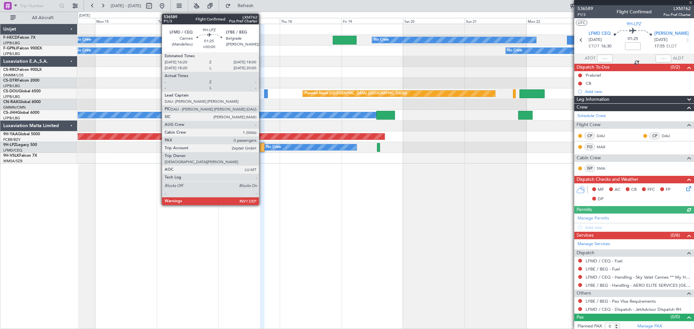
click at [262, 148] on div at bounding box center [262, 147] width 5 height 9
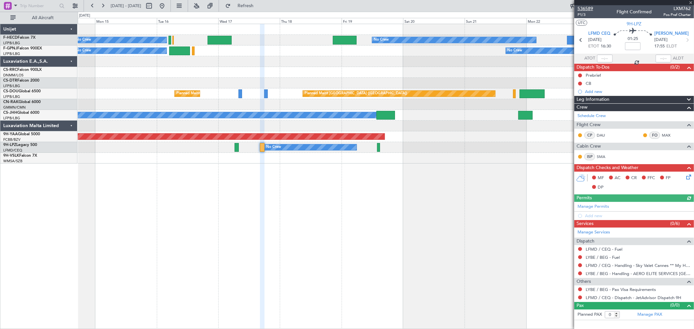
click at [588, 11] on span "536589" at bounding box center [585, 8] width 16 height 7
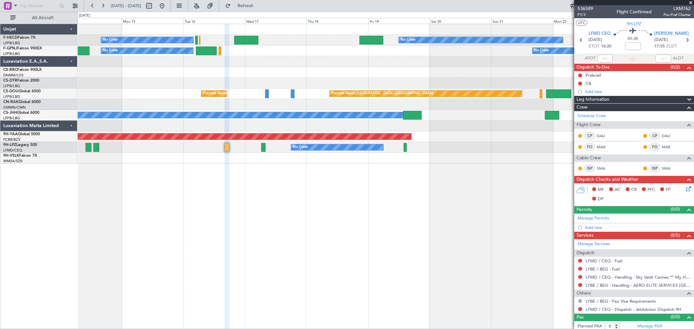
click at [445, 82] on div at bounding box center [386, 83] width 616 height 11
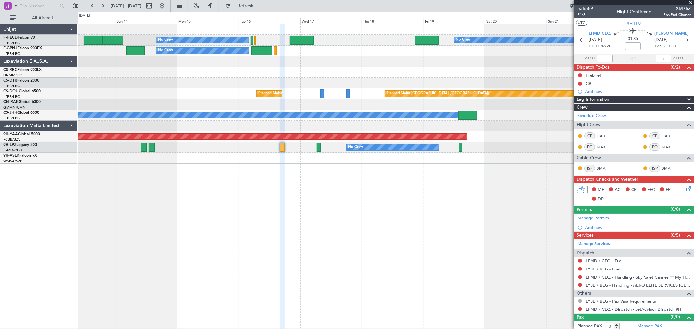
click at [369, 68] on div "Planned Maint [GEOGRAPHIC_DATA] ([GEOGRAPHIC_DATA])" at bounding box center [386, 72] width 616 height 11
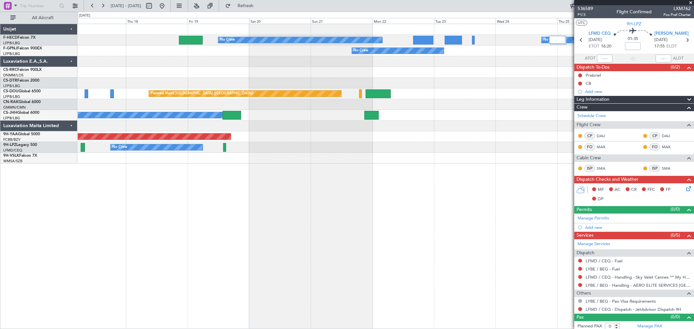
click at [102, 68] on div "No Crew No Crew No Crew No Crew No Crew Planned Maint Paris (Le Bourget) Planne…" at bounding box center [386, 94] width 616 height 140
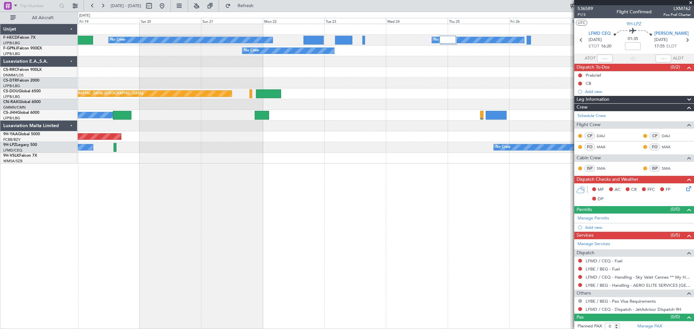
click at [160, 70] on div at bounding box center [386, 72] width 616 height 11
click at [196, 66] on div at bounding box center [386, 61] width 616 height 11
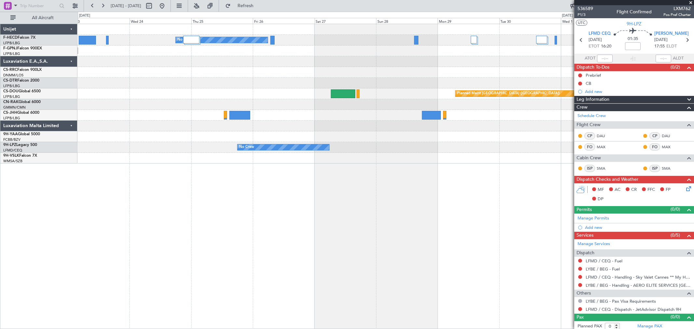
click at [187, 93] on div "No Crew No Crew No Crew No Crew Planned Maint Paris (Le Bourget) Planned Maint …" at bounding box center [386, 94] width 616 height 140
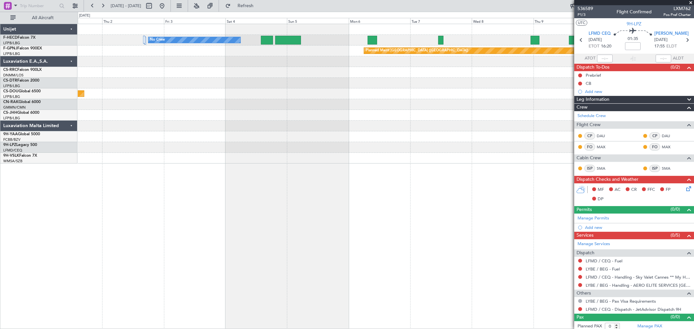
click at [110, 88] on div "Planned Maint [GEOGRAPHIC_DATA] ([GEOGRAPHIC_DATA])" at bounding box center [386, 93] width 616 height 11
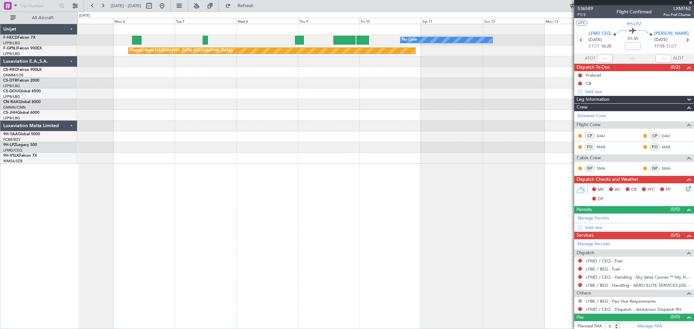
click at [166, 73] on div "No Crew No Crew Planned Maint Paris (Le Bourget)" at bounding box center [386, 94] width 616 height 140
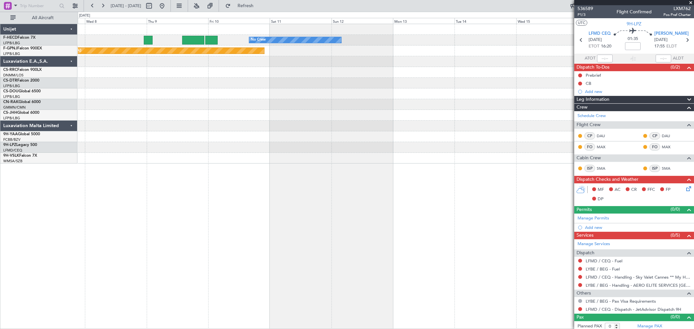
click at [229, 79] on div at bounding box center [386, 83] width 616 height 11
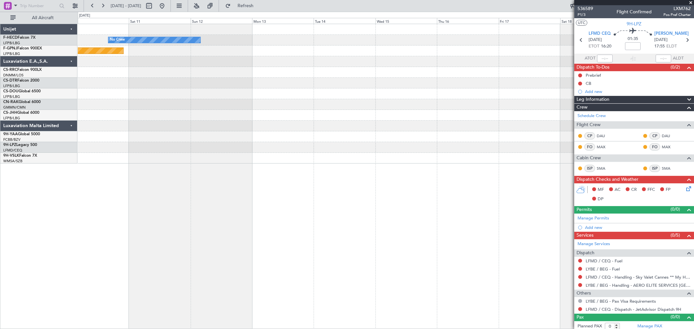
click at [272, 85] on div "No Crew Planned Maint Paris (Le Bourget)" at bounding box center [386, 94] width 616 height 140
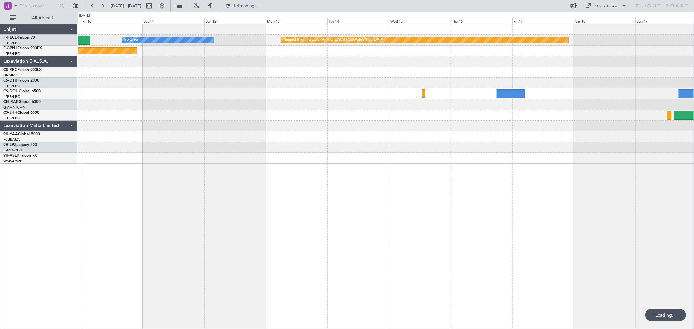
click at [425, 63] on div "No Crew Planned Maint Paris (Le Bourget) Planned Maint Paris (Le Bourget)" at bounding box center [386, 94] width 616 height 140
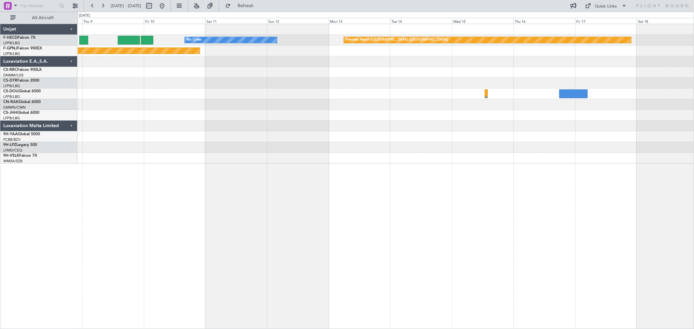
click at [521, 88] on div at bounding box center [386, 93] width 616 height 11
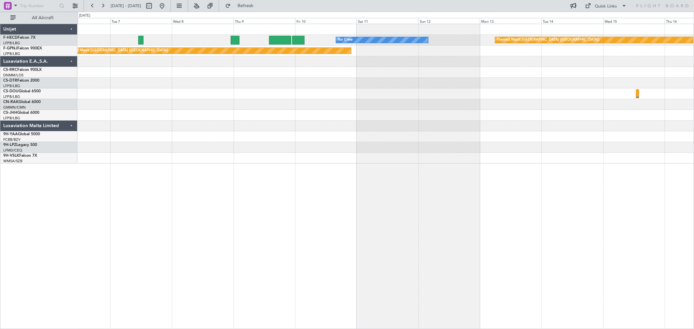
click at [552, 104] on div "Planned Maint Paris (Le Bourget) No Crew No Crew Planned Maint Paris (Le Bourge…" at bounding box center [386, 94] width 616 height 140
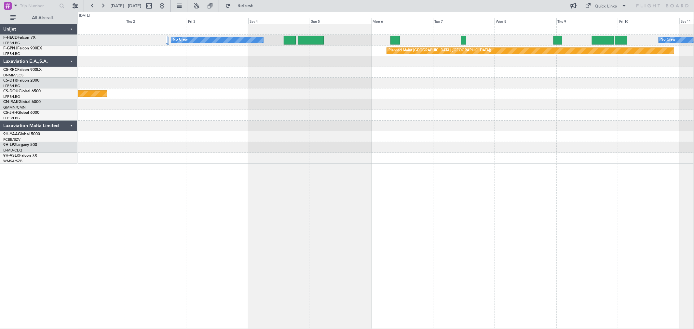
click at [552, 103] on div "No Crew No Crew Planned Maint Paris (Le Bourget) Planned Maint Paris (Le Bourge…" at bounding box center [386, 94] width 616 height 140
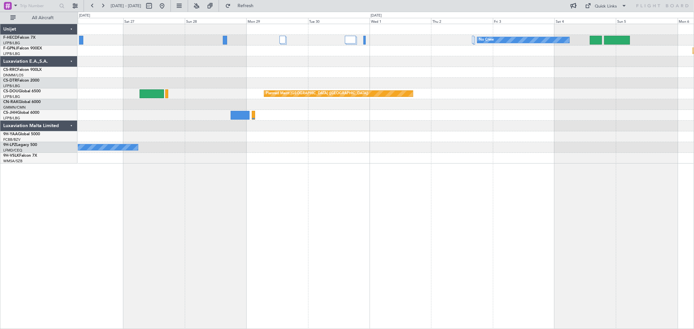
click at [530, 103] on div "No Crew No Crew Planned Maint Paris (Le Bourget) Planned Maint Paris (Le Bourge…" at bounding box center [386, 94] width 616 height 140
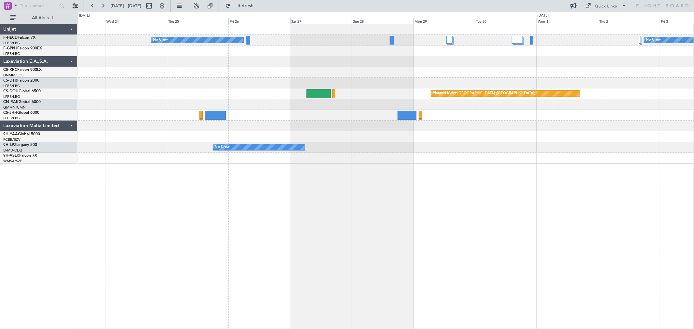
click at [531, 77] on div "No Crew No Crew No Crew Planned Maint Paris (Le Bourget) Planned Maint Paris (L…" at bounding box center [386, 94] width 616 height 140
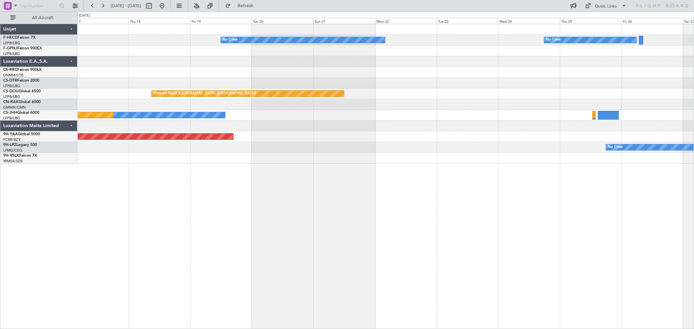
click at [493, 77] on div "No Crew No Crew No Crew No Crew Planned Maint Paris (Le Bourget) Planned Maint …" at bounding box center [386, 94] width 616 height 140
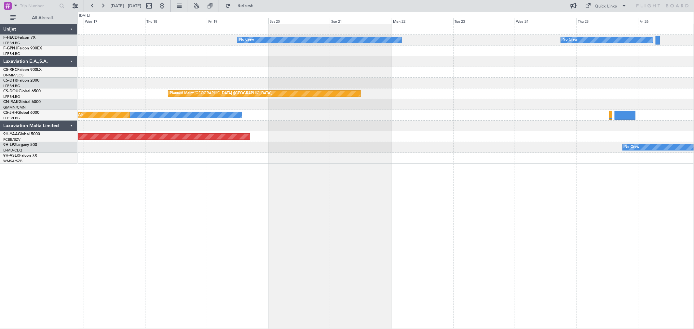
click at [531, 90] on div "Planned Maint Paris (Le Bourget) Planned Maint Paris (Le Bourget)" at bounding box center [386, 93] width 616 height 11
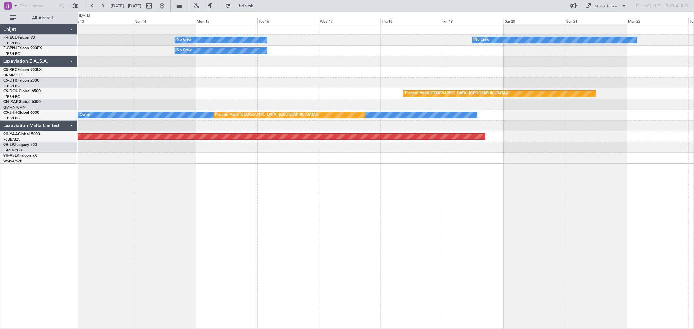
click at [409, 79] on div "No Crew No Crew No Crew No Crew Planned Maint Paris (Le Bourget) Planned Maint …" at bounding box center [386, 94] width 616 height 140
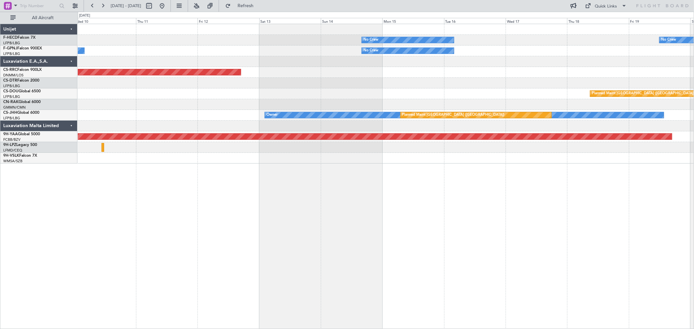
click at [439, 90] on div "No Crew No Crew Planned Maint Paris (Le Bourget) No Crew No Crew No Crew Planne…" at bounding box center [386, 94] width 616 height 140
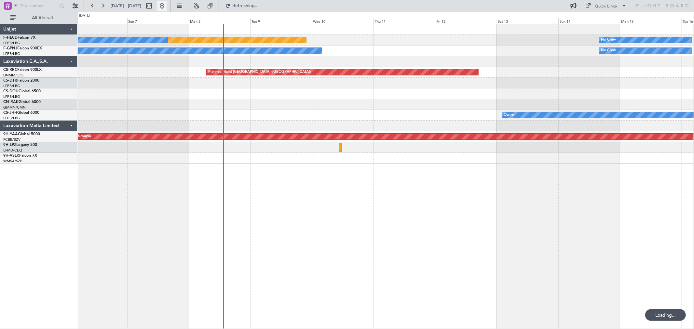
click at [167, 5] on button at bounding box center [162, 6] width 10 height 10
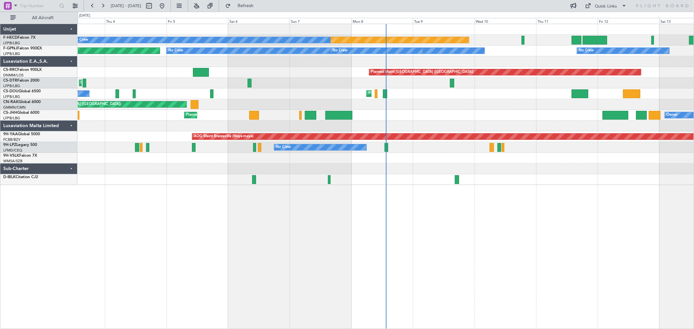
click at [387, 92] on div at bounding box center [385, 93] width 4 height 9
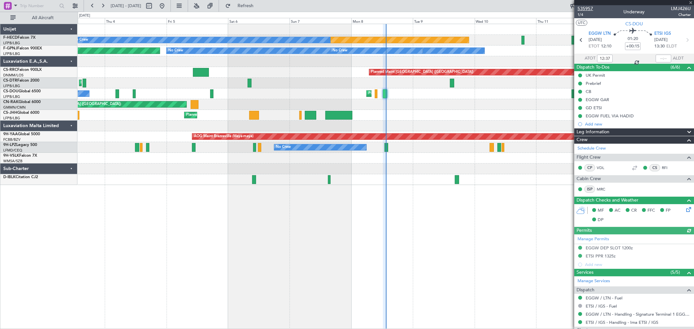
click at [590, 8] on span "535957" at bounding box center [585, 8] width 16 height 7
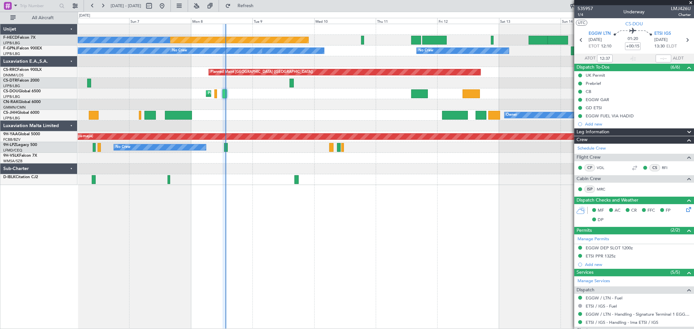
click at [173, 121] on div "Planned Maint [GEOGRAPHIC_DATA] ([GEOGRAPHIC_DATA]) No Crew No Crew No Crew No …" at bounding box center [386, 104] width 616 height 161
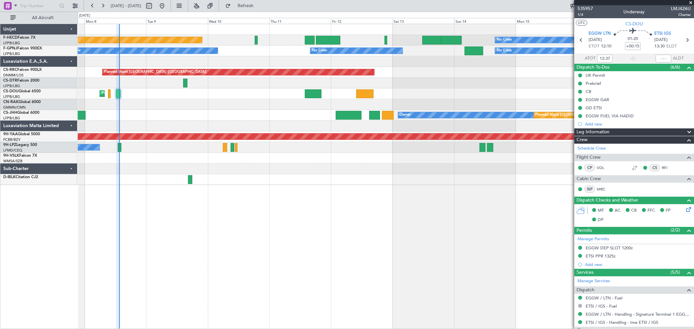
click at [229, 122] on div "Planned Maint [GEOGRAPHIC_DATA] ([GEOGRAPHIC_DATA]) No Crew No Crew No Crew No …" at bounding box center [386, 104] width 616 height 161
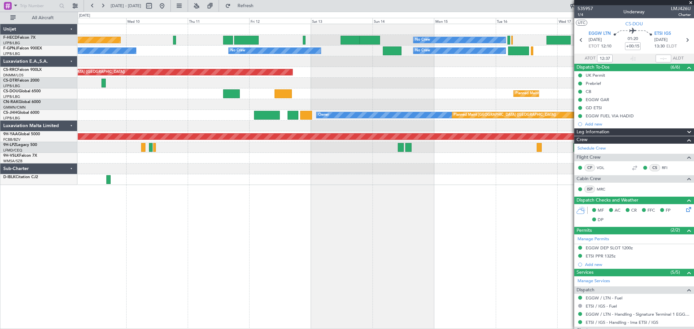
click at [151, 118] on div "Owner Planned Maint [GEOGRAPHIC_DATA] ([GEOGRAPHIC_DATA])" at bounding box center [386, 115] width 616 height 11
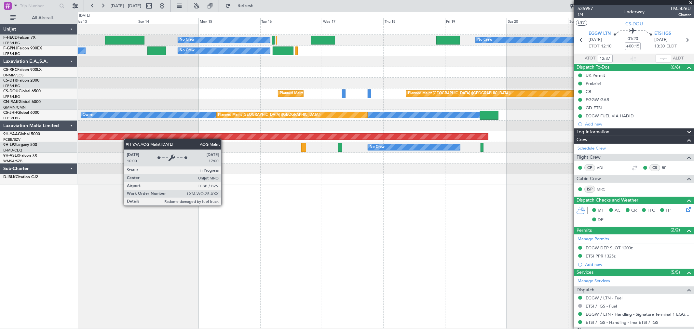
click at [103, 139] on div "AOG Maint Brazzaville (Maya-maya)" at bounding box center [386, 136] width 616 height 11
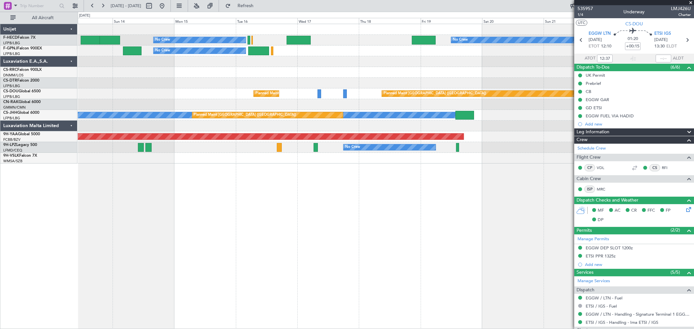
click at [297, 165] on div "No Crew No Crew No Crew No Crew No Crew No Crew Planned Maint [GEOGRAPHIC_DATA]…" at bounding box center [386, 176] width 616 height 305
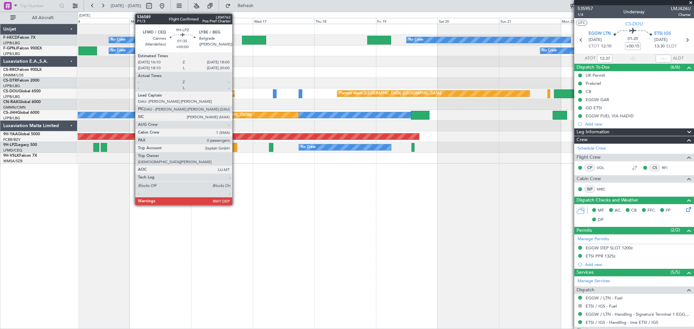
click at [236, 145] on div at bounding box center [234, 147] width 5 height 9
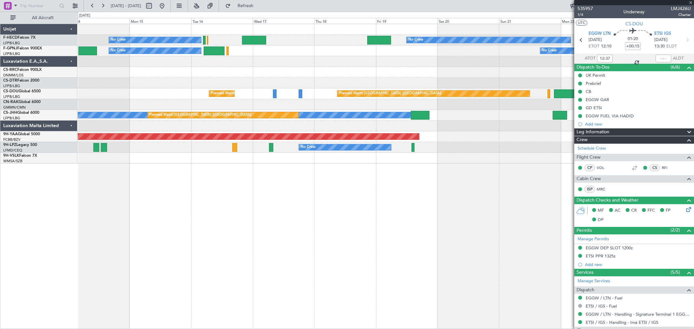
type input "0"
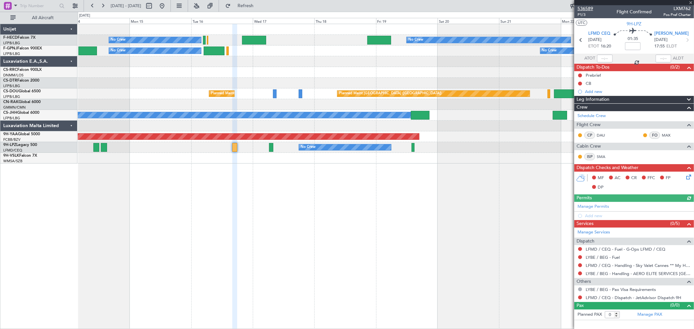
click at [583, 6] on span "536589" at bounding box center [585, 8] width 16 height 7
